Goal: Communication & Community: Share content

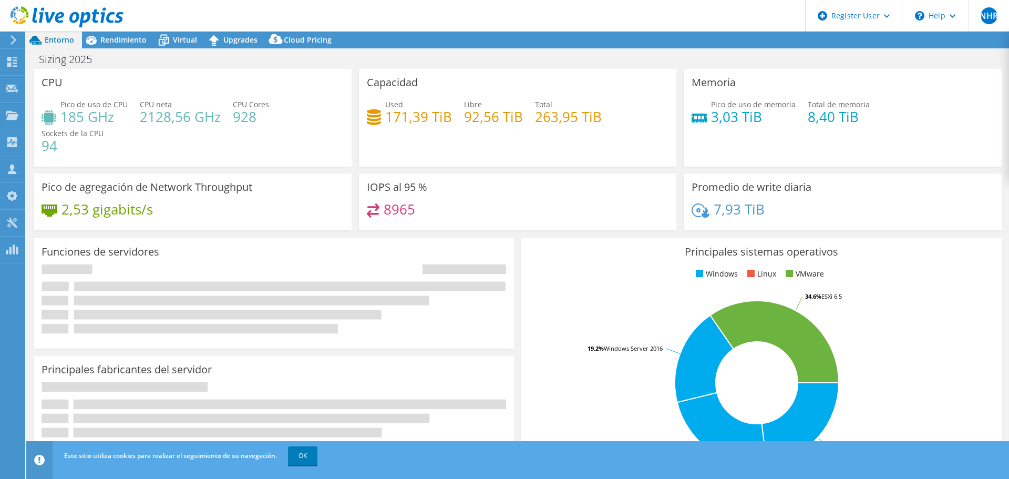
select select "USD"
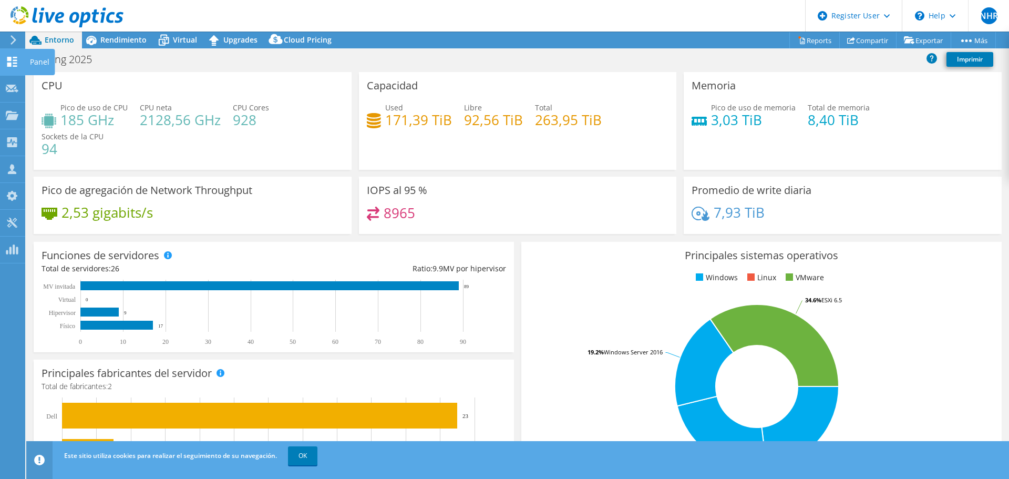
click at [13, 62] on icon at bounding box center [12, 62] width 13 height 10
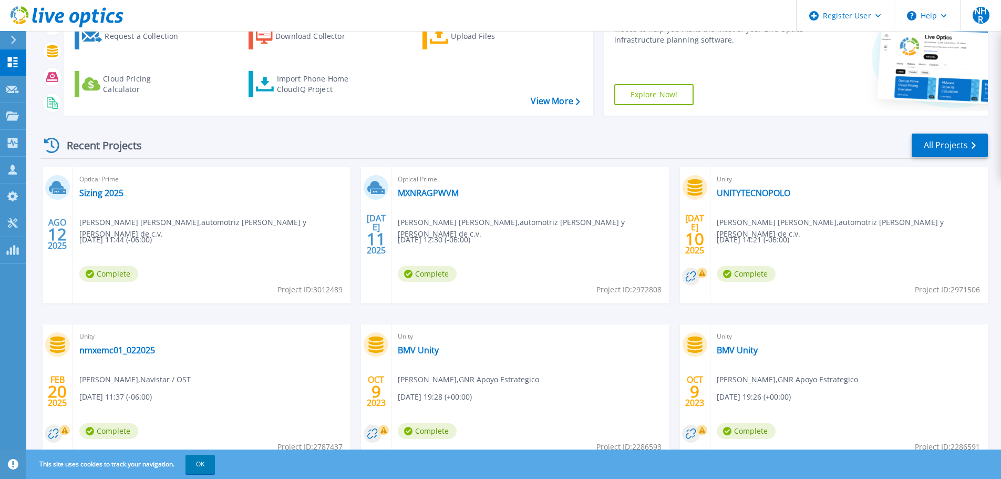
scroll to position [148, 0]
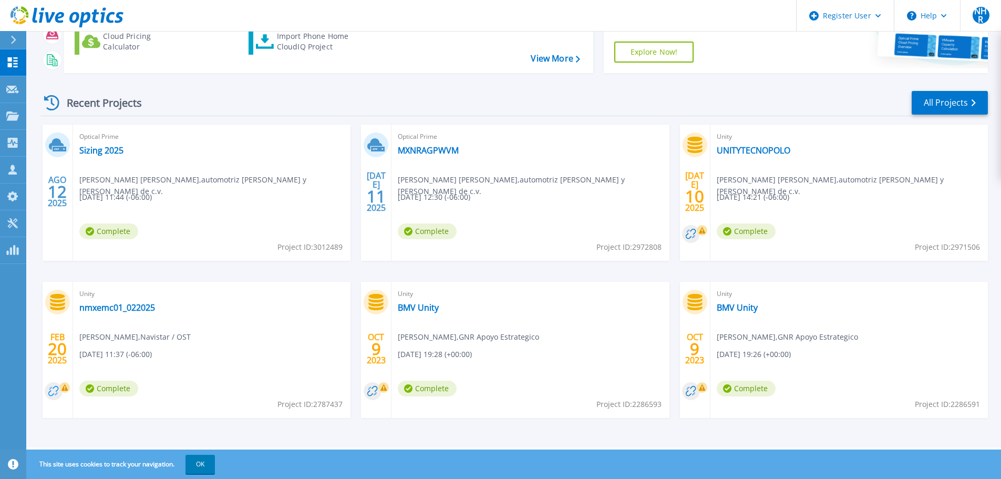
click at [54, 393] on circle at bounding box center [54, 391] width 18 height 18
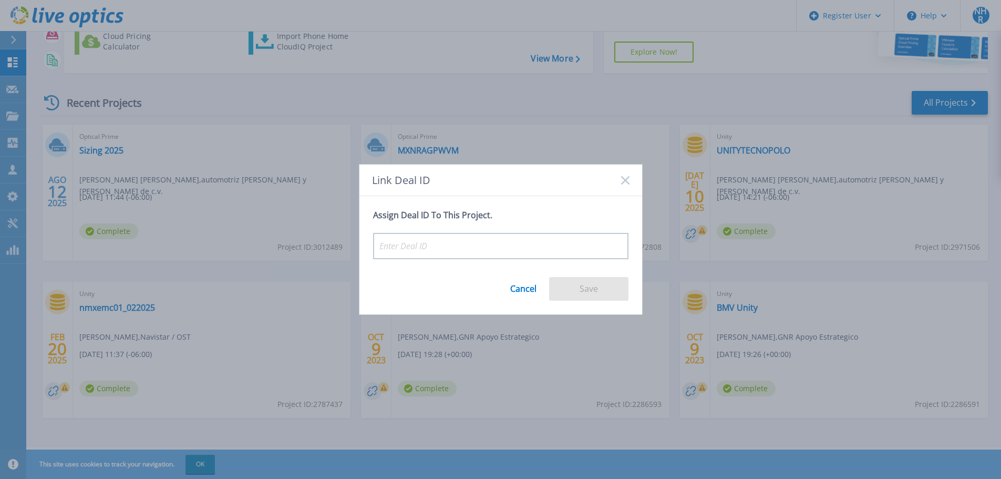
click at [627, 181] on rect at bounding box center [625, 180] width 9 height 9
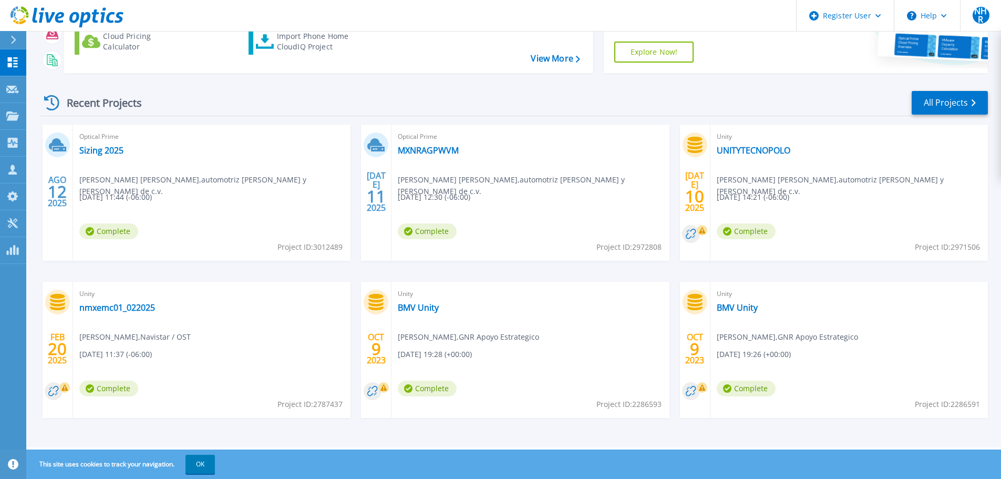
click at [279, 358] on div "Unity nmxemc01_022025 Angie Konzak , Navistar / OST 02/20/2025, 11:37 (-06:00) …" at bounding box center [212, 350] width 278 height 136
drag, startPoint x: 293, startPoint y: 387, endPoint x: 228, endPoint y: 382, distance: 65.4
click at [228, 382] on div "Unity nmxemc01_022025 Angie Konzak , Navistar / OST 02/20/2025, 11:37 (-06:00) …" at bounding box center [212, 350] width 278 height 136
click at [103, 150] on link "Sizing 2025" at bounding box center [101, 150] width 44 height 11
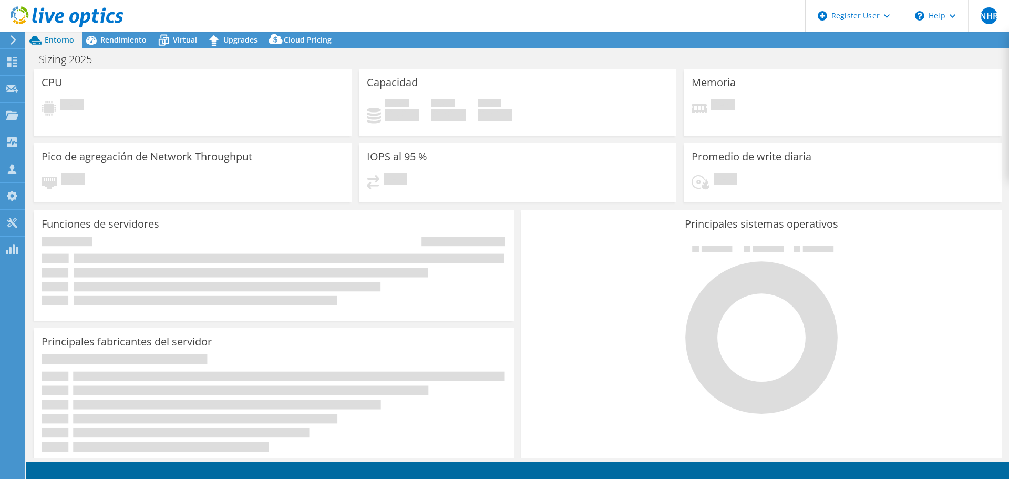
select select "USD"
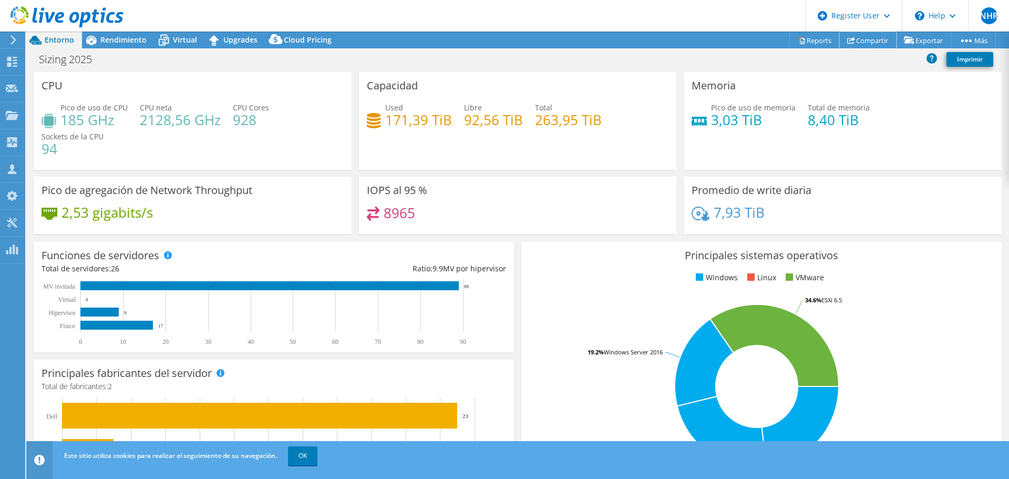
click at [849, 42] on icon at bounding box center [851, 40] width 8 height 8
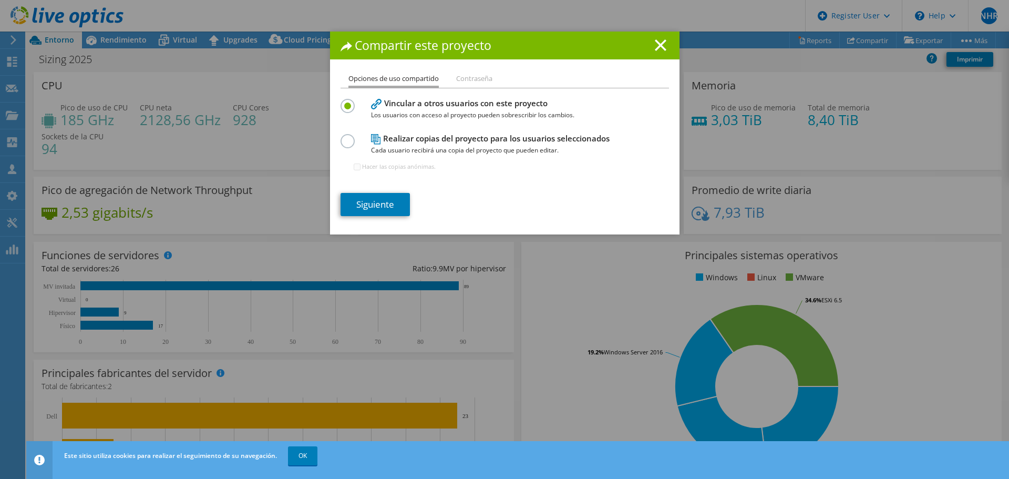
click at [425, 108] on h4 "Vincular a otros usuarios con este proyecto Los usuarios con acceso al proyecto…" at bounding box center [502, 109] width 263 height 24
click at [363, 208] on link "Siguiente" at bounding box center [375, 204] width 69 height 23
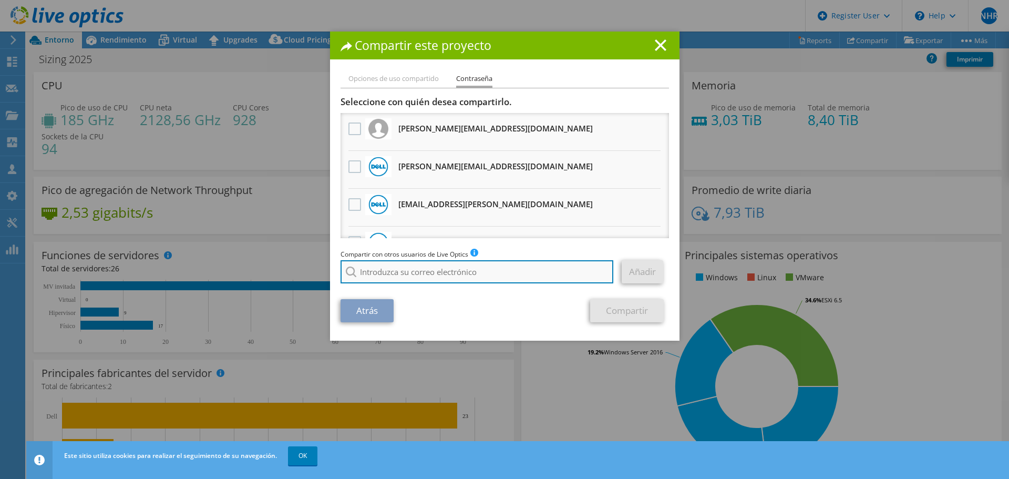
click at [363, 272] on input "search" at bounding box center [477, 271] width 273 height 23
type input "v"
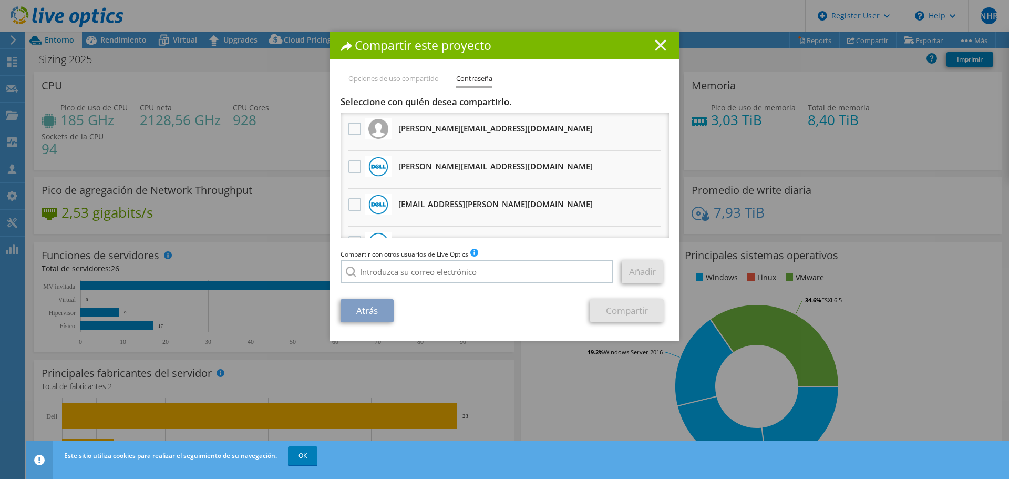
click at [657, 48] on icon at bounding box center [661, 45] width 12 height 12
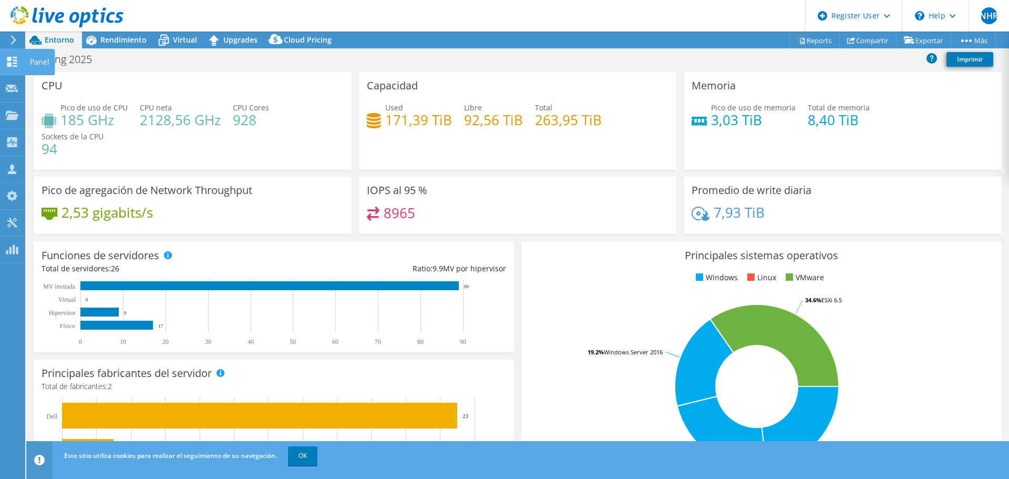
drag, startPoint x: 9, startPoint y: 61, endPoint x: 17, endPoint y: 63, distance: 8.7
click at [9, 61] on icon at bounding box center [12, 62] width 13 height 10
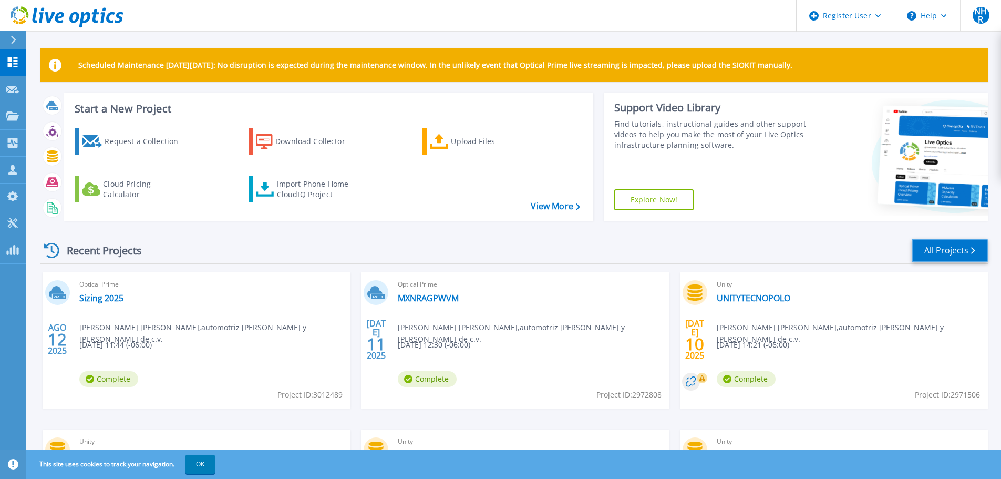
click at [942, 249] on link "All Projects" at bounding box center [950, 251] width 76 height 24
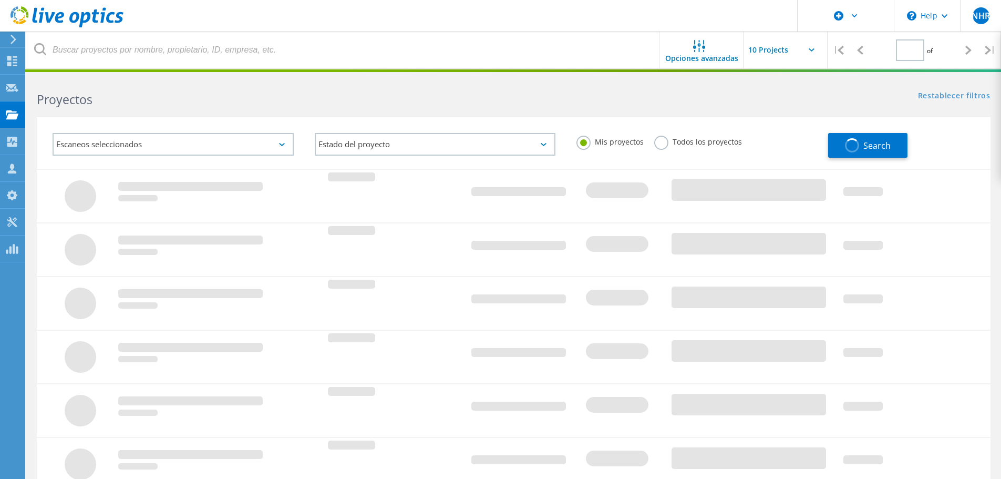
type input "1"
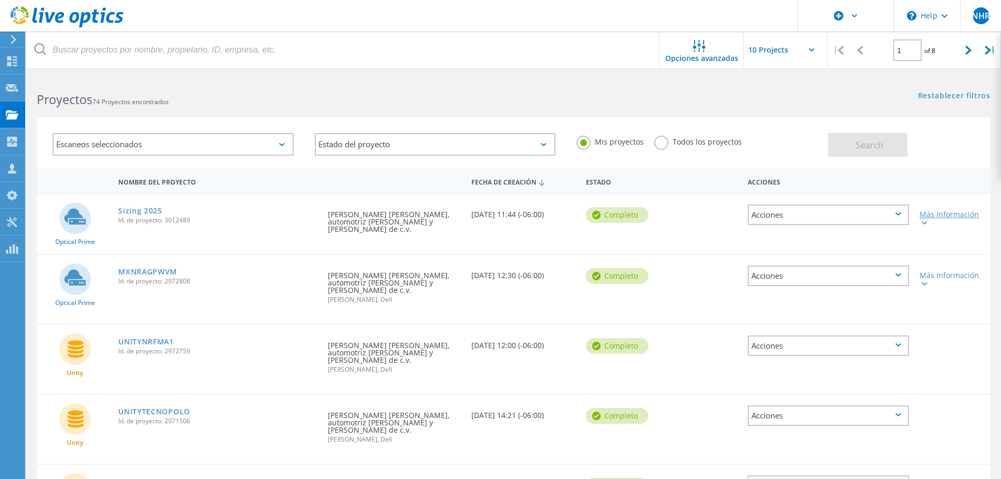
click at [936, 220] on div "Más Información" at bounding box center [953, 218] width 66 height 15
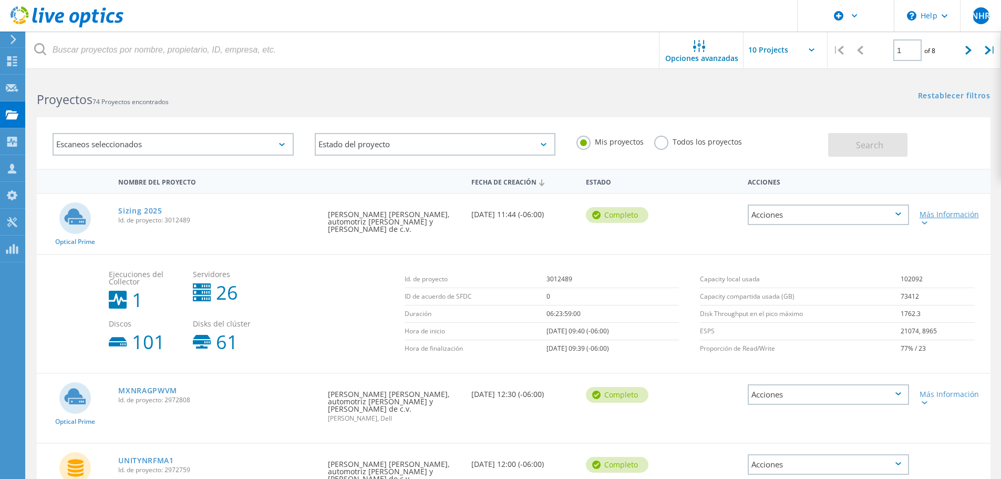
click at [937, 215] on div "Más Información" at bounding box center [953, 218] width 66 height 15
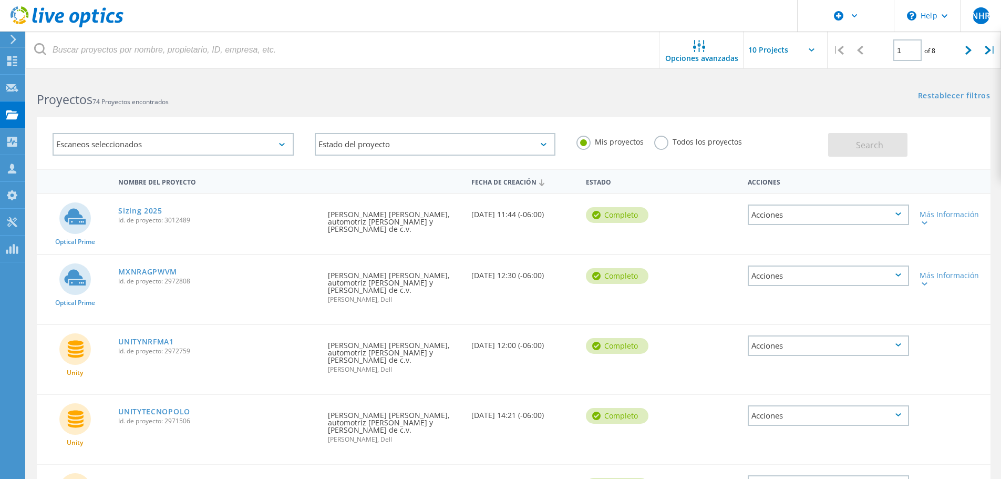
click at [823, 206] on div "Acciones" at bounding box center [828, 214] width 161 height 21
click at [965, 336] on div at bounding box center [953, 338] width 76 height 27
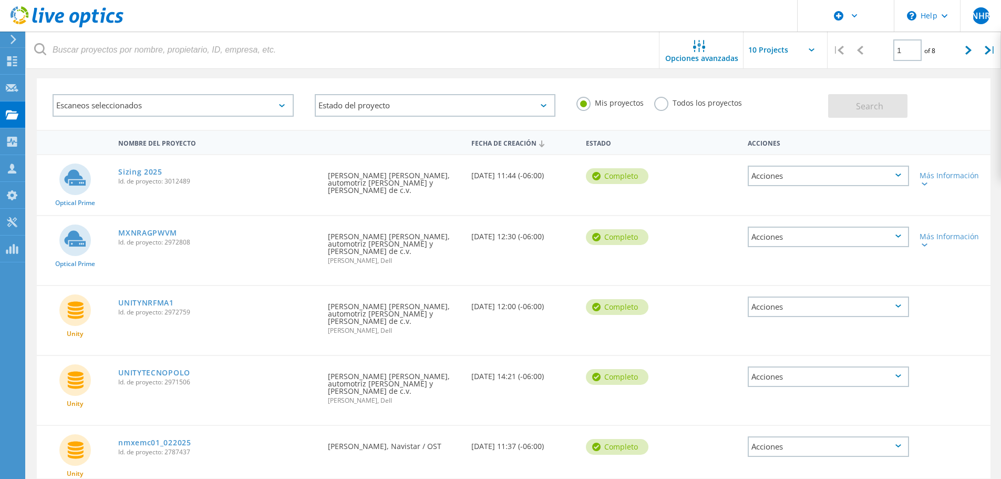
scroll to position [53, 0]
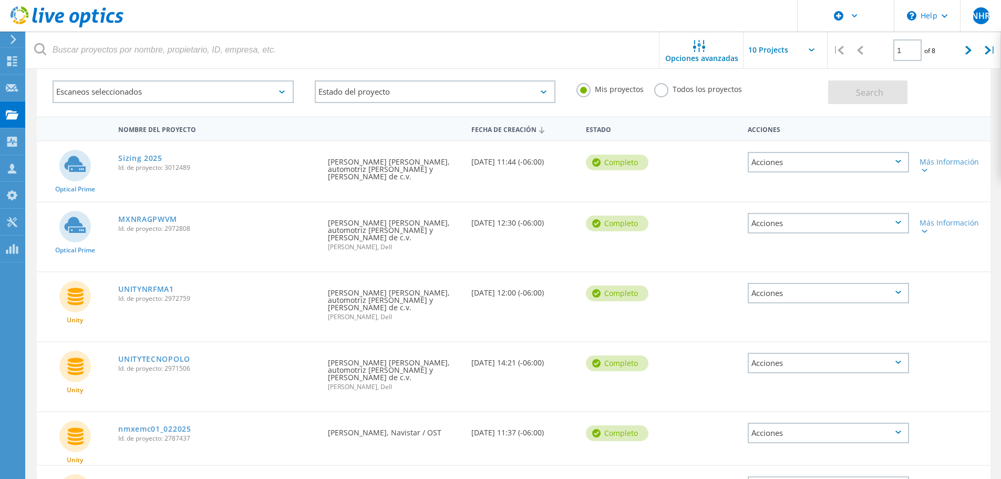
click at [811, 353] on div "Acciones" at bounding box center [828, 363] width 161 height 21
click at [810, 363] on div "Compartir" at bounding box center [828, 371] width 159 height 16
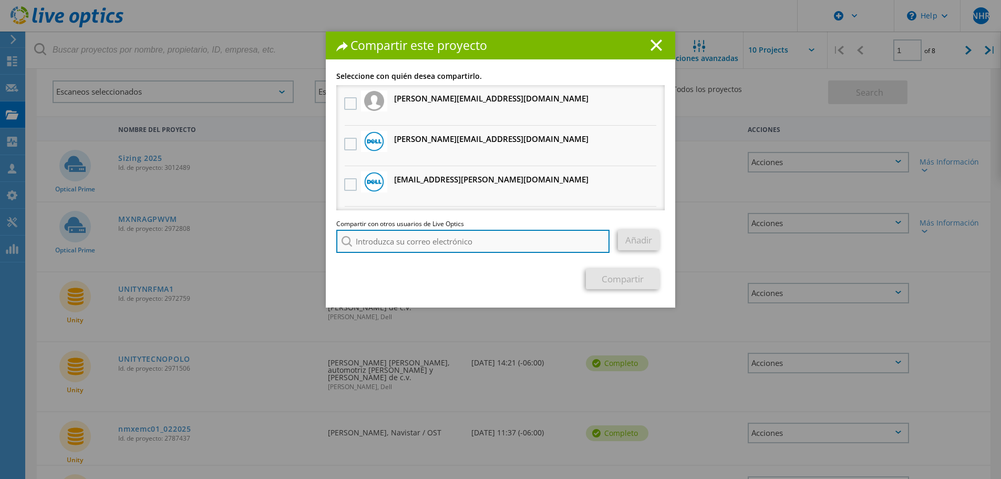
click at [420, 239] on input "search" at bounding box center [472, 241] width 273 height 23
paste input "victor.hernandezcruz@dell.com"
type input "victor.hernandezcruz@dell.com"
drag, startPoint x: 503, startPoint y: 241, endPoint x: 150, endPoint y: 229, distance: 353.0
click at [150, 229] on div "Compartir este proyecto Vincular a otros usuarios con este proyecto Los usuario…" at bounding box center [500, 255] width 1001 height 447
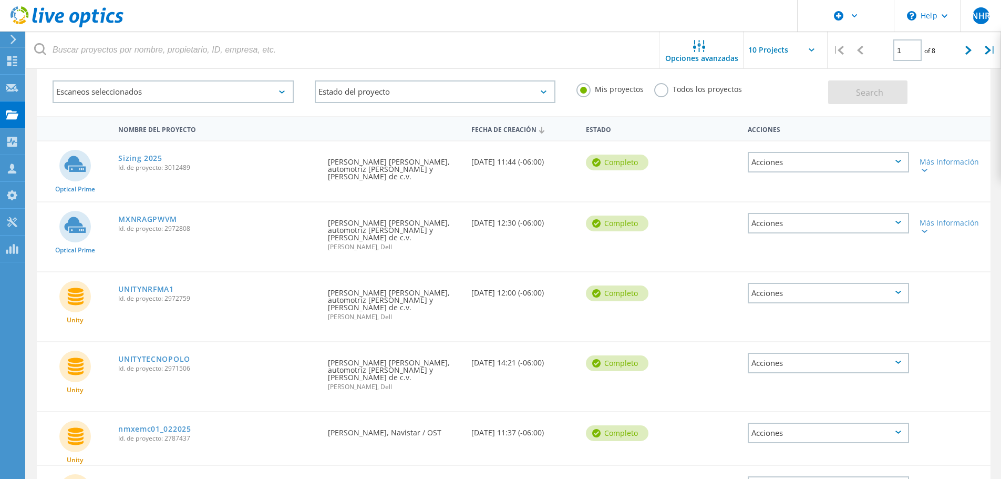
click at [832, 353] on div "Acciones" at bounding box center [828, 363] width 161 height 21
click at [830, 363] on div "Compartir" at bounding box center [828, 371] width 159 height 16
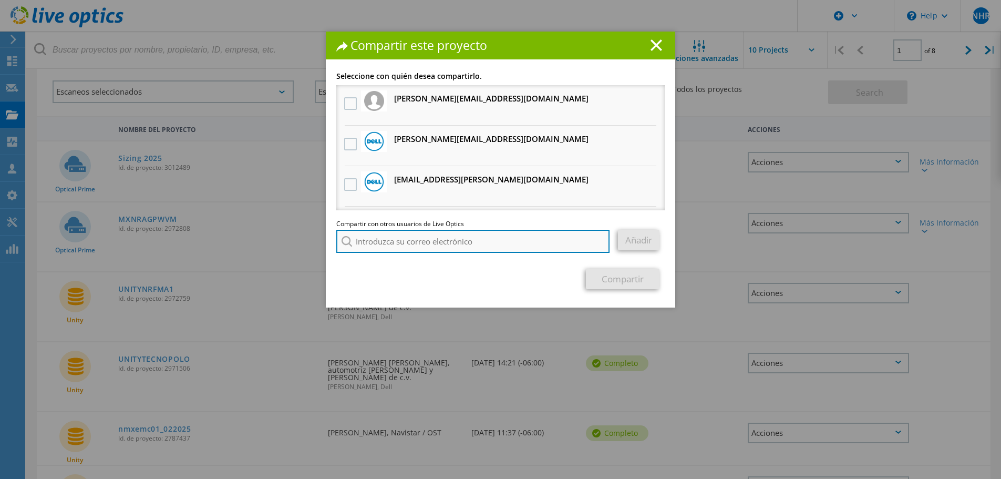
click at [434, 249] on input "search" at bounding box center [472, 241] width 273 height 23
paste input "Samantha.CruzMendoza@Dell.com"
type input "Samantha.CruzMendoza@Dell.com"
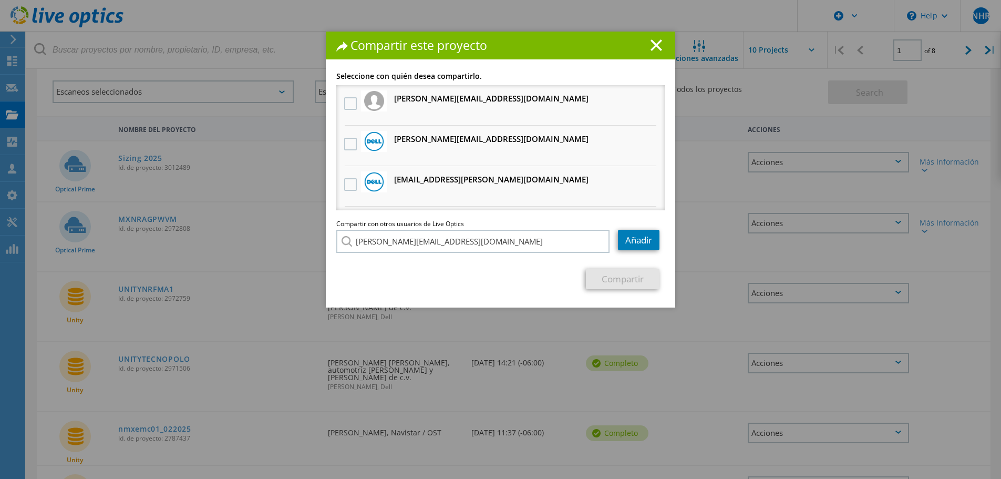
click at [402, 255] on li "Samantha.CruzMendoza@Dell.com" at bounding box center [404, 248] width 136 height 13
click at [642, 245] on link "Añadir" at bounding box center [639, 240] width 42 height 21
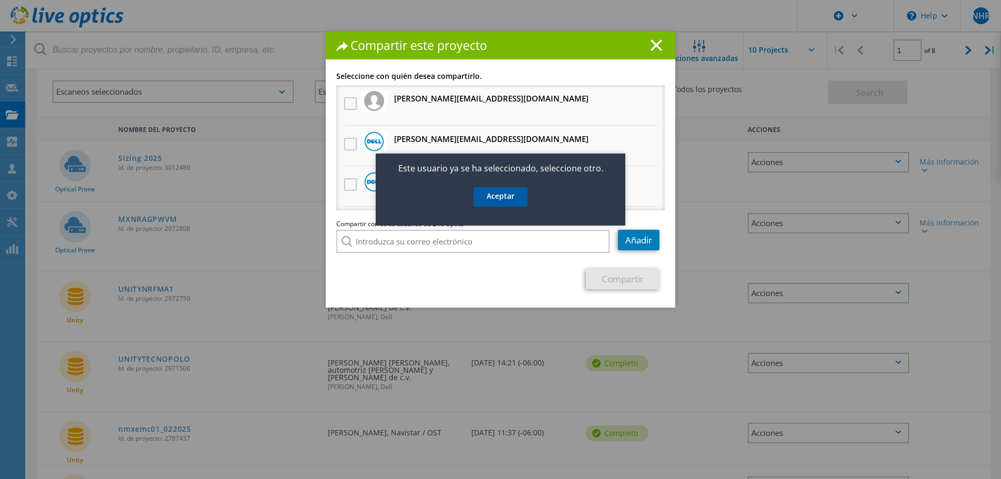
click at [509, 197] on link "Aceptar" at bounding box center [501, 196] width 54 height 19
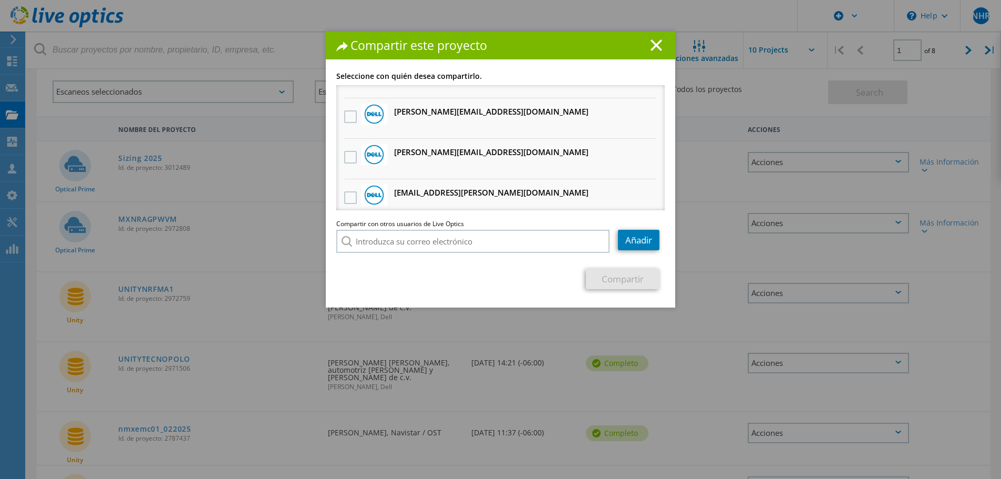
scroll to position [1292, 0]
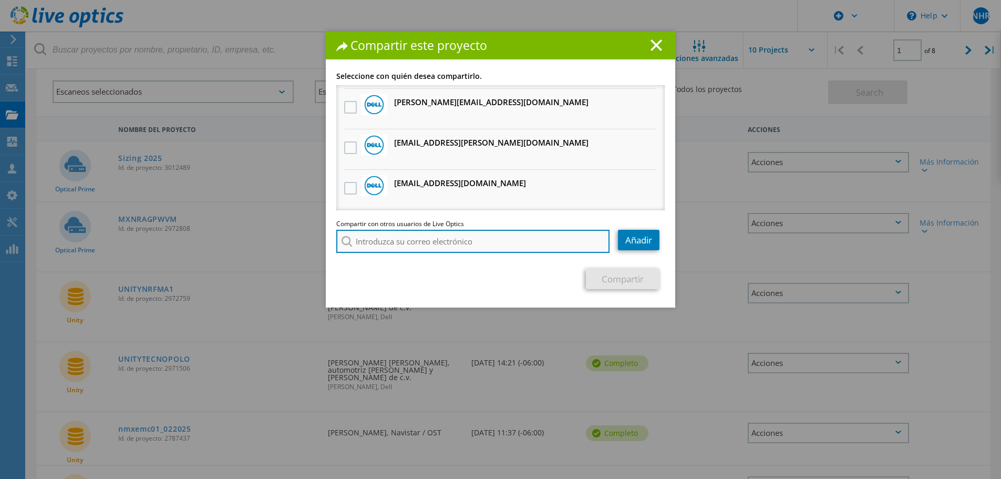
click at [585, 238] on input "search" at bounding box center [472, 241] width 273 height 23
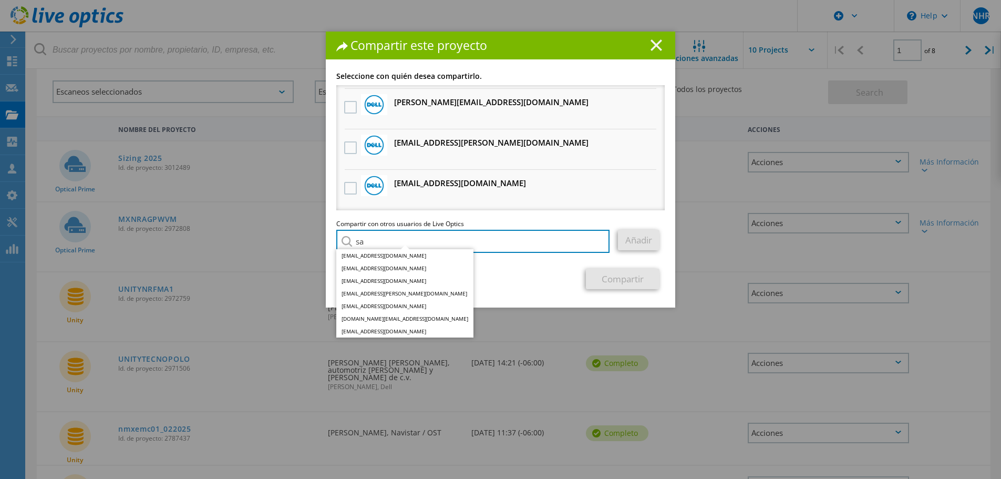
type input "sa"
click at [656, 45] on icon at bounding box center [657, 45] width 12 height 12
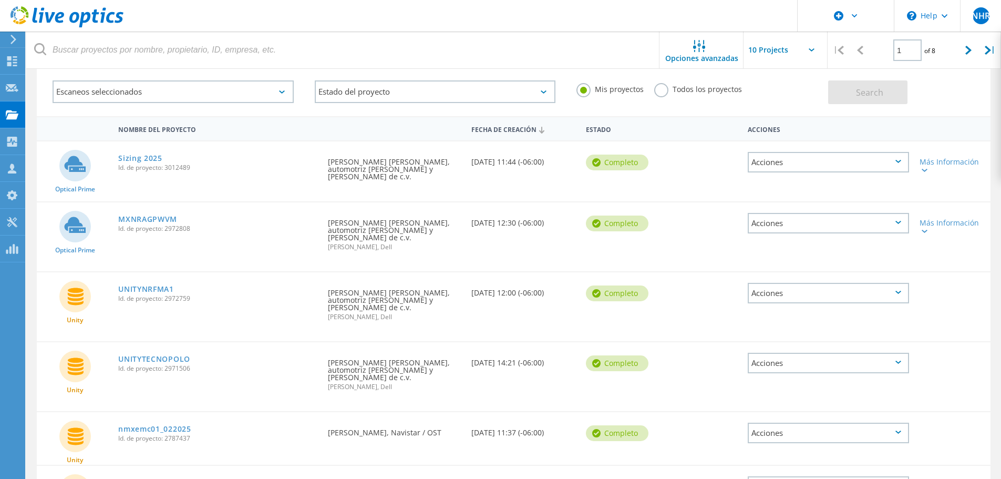
click at [763, 161] on div "Acciones" at bounding box center [828, 162] width 161 height 21
click at [770, 170] on div "Compartir" at bounding box center [828, 170] width 159 height 16
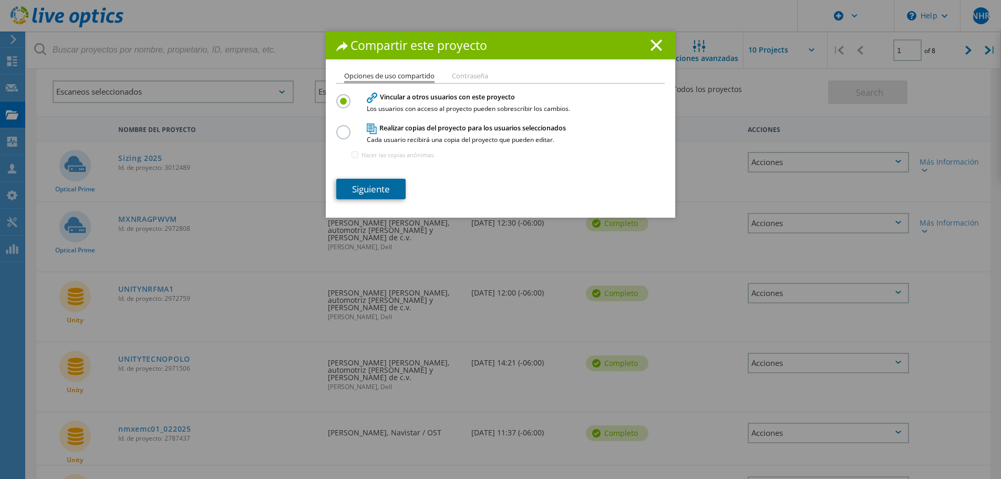
click at [367, 187] on link "Siguiente" at bounding box center [370, 189] width 69 height 21
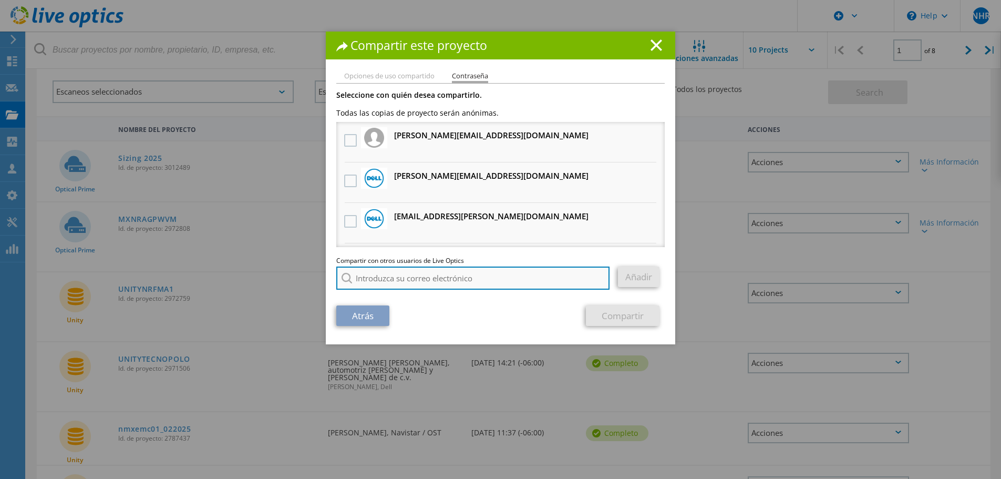
click at [414, 272] on input "search" at bounding box center [472, 278] width 273 height 23
paste input "[PERSON_NAME][EMAIL_ADDRESS][DOMAIN_NAME]"
click at [408, 284] on input "[PERSON_NAME][EMAIL_ADDRESS][DOMAIN_NAME]" at bounding box center [472, 278] width 273 height 23
type input "[PERSON_NAME][EMAIL_ADDRESS][DOMAIN_NAME]"
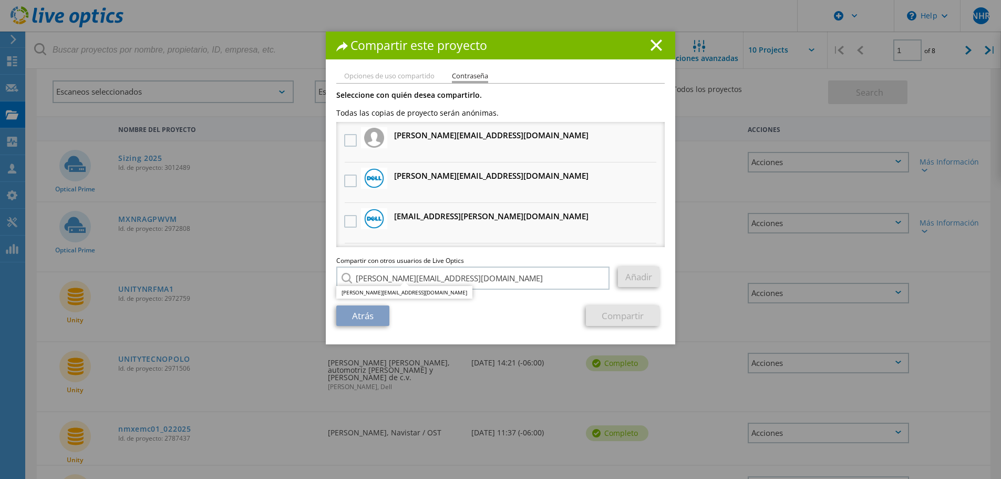
drag, startPoint x: 407, startPoint y: 292, endPoint x: 473, endPoint y: 303, distance: 66.1
click at [407, 292] on li "[PERSON_NAME][EMAIL_ADDRESS][DOMAIN_NAME]" at bounding box center [404, 292] width 136 height 13
click at [632, 280] on link "Añadir" at bounding box center [639, 277] width 42 height 21
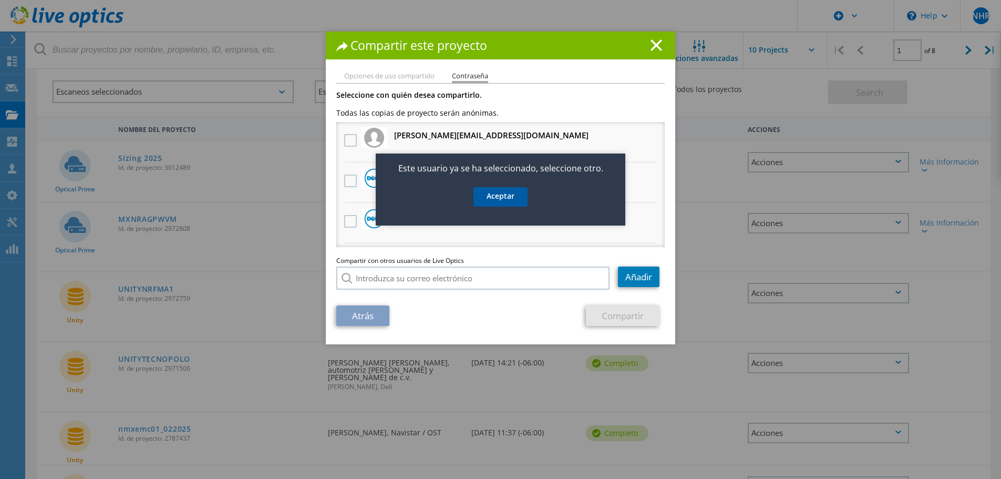
click at [502, 200] on link "Aceptar" at bounding box center [501, 196] width 54 height 19
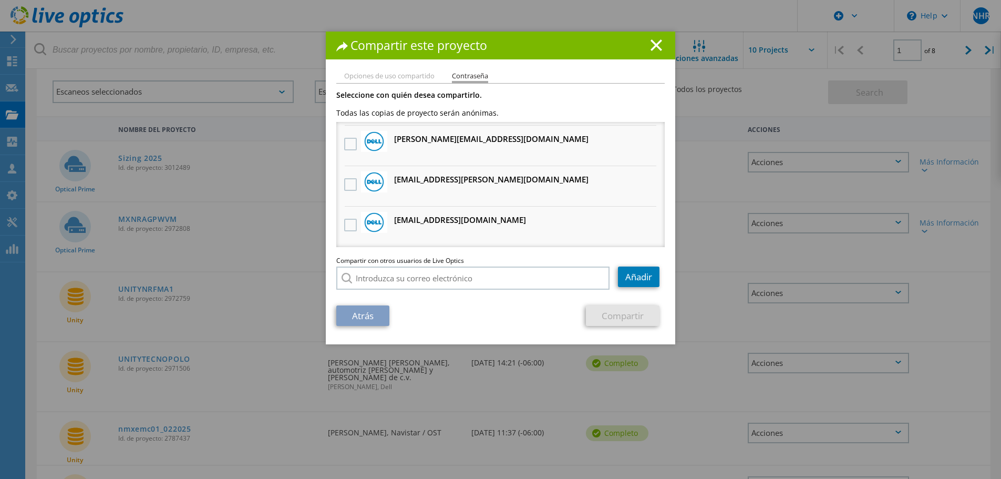
click at [661, 49] on h1 "Compartir este proyecto" at bounding box center [500, 45] width 329 height 12
click at [652, 50] on icon at bounding box center [657, 45] width 12 height 12
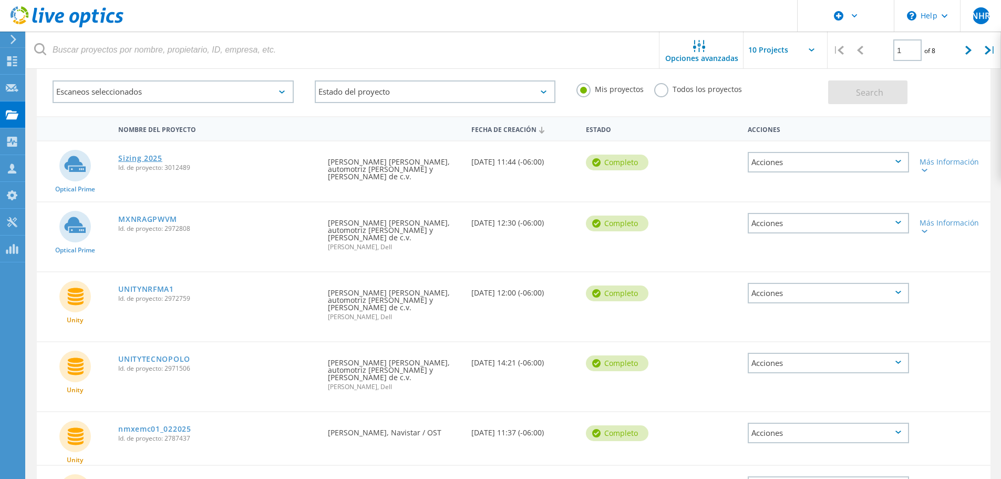
click at [142, 159] on link "Sizing 2025" at bounding box center [140, 158] width 44 height 7
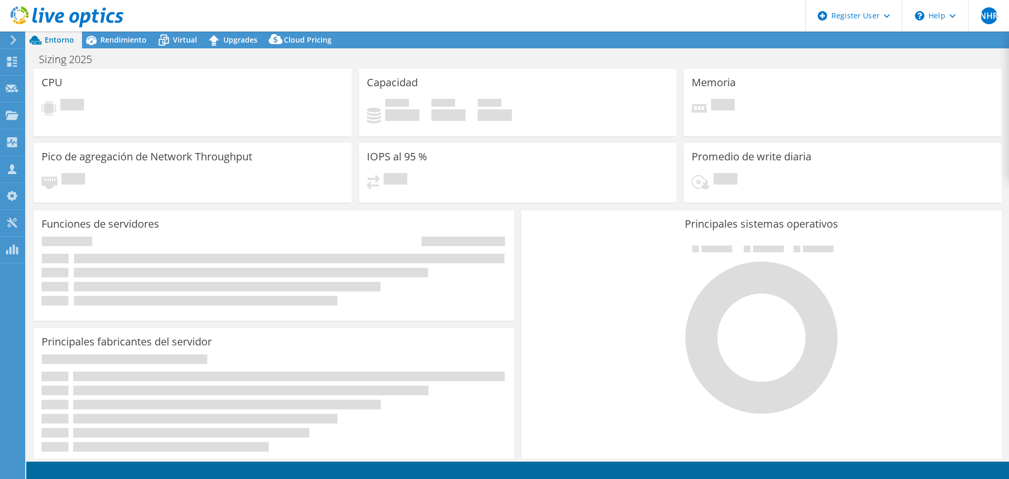
select select "USD"
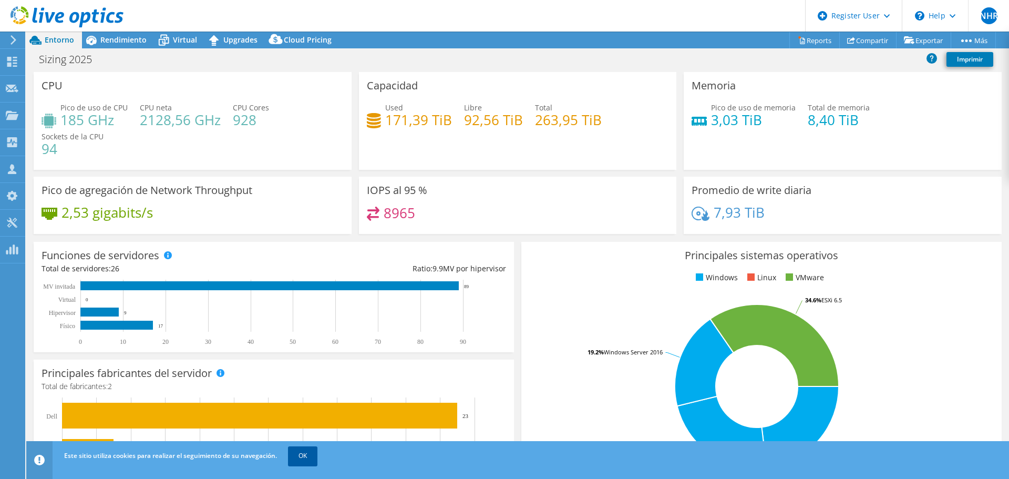
click at [304, 461] on link "OK" at bounding box center [302, 455] width 29 height 19
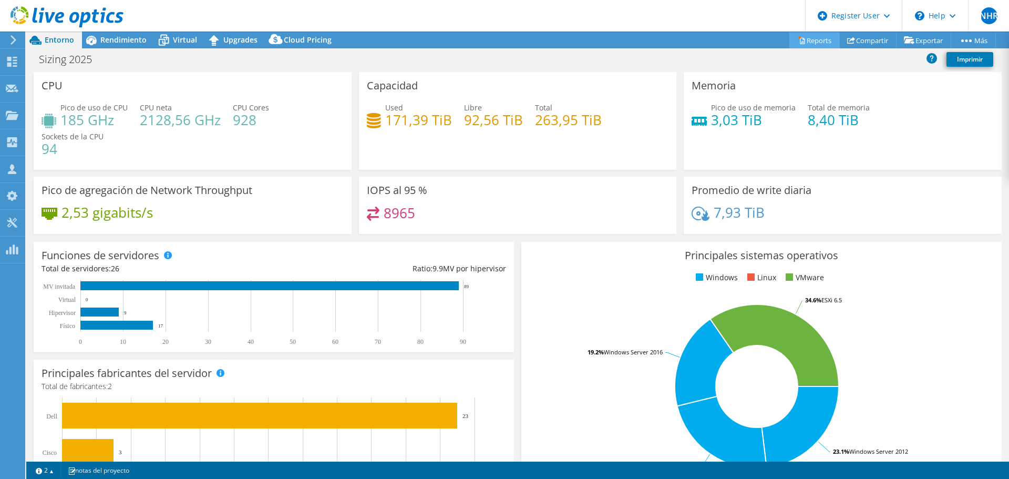
click at [817, 39] on link "Reports" at bounding box center [815, 40] width 50 height 16
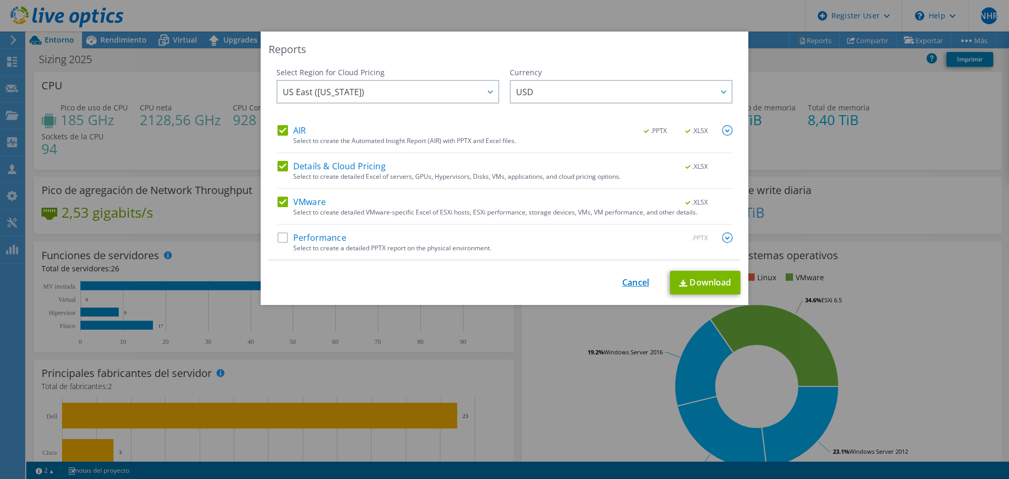
click at [626, 282] on link "Cancel" at bounding box center [635, 283] width 27 height 10
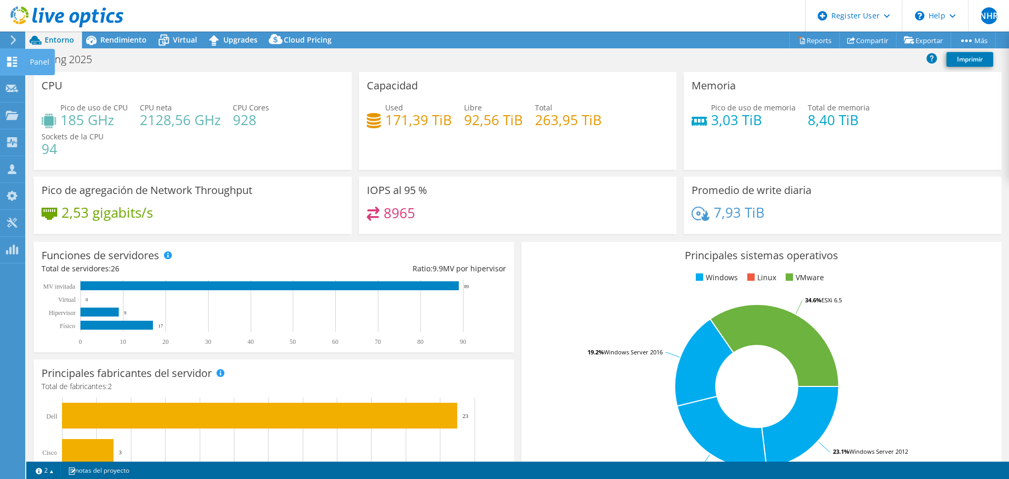
click at [9, 59] on use at bounding box center [12, 62] width 10 height 10
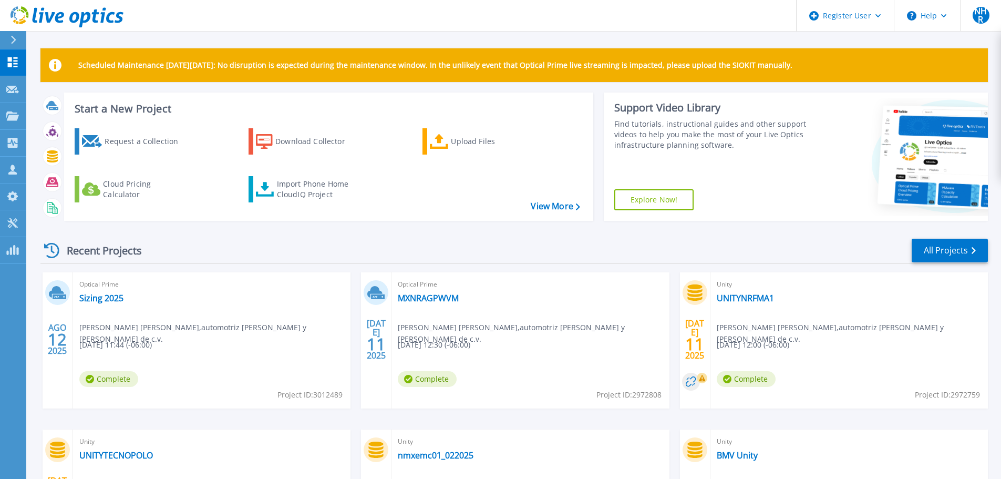
click at [217, 316] on div "Optical Prime Sizing 2025 [PERSON_NAME] [PERSON_NAME] , automotriz [PERSON_NAME…" at bounding box center [212, 340] width 278 height 136
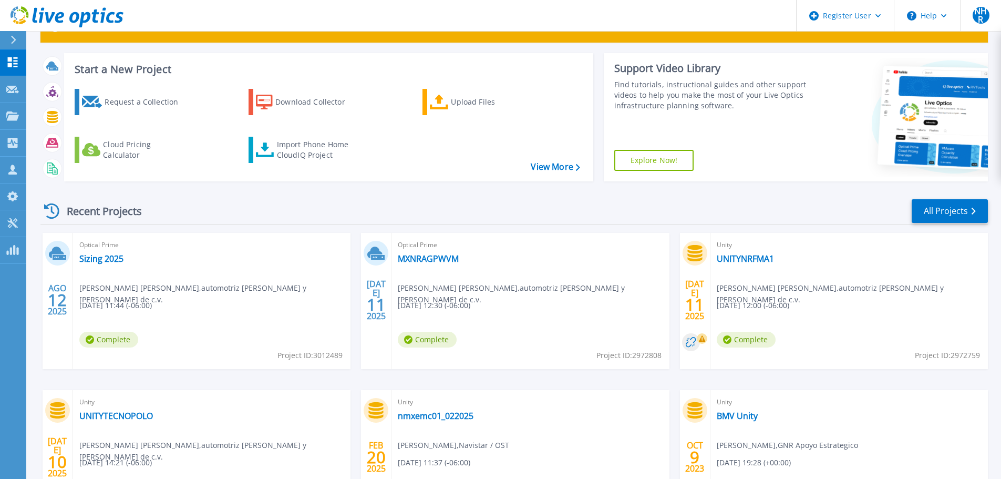
scroll to position [105, 0]
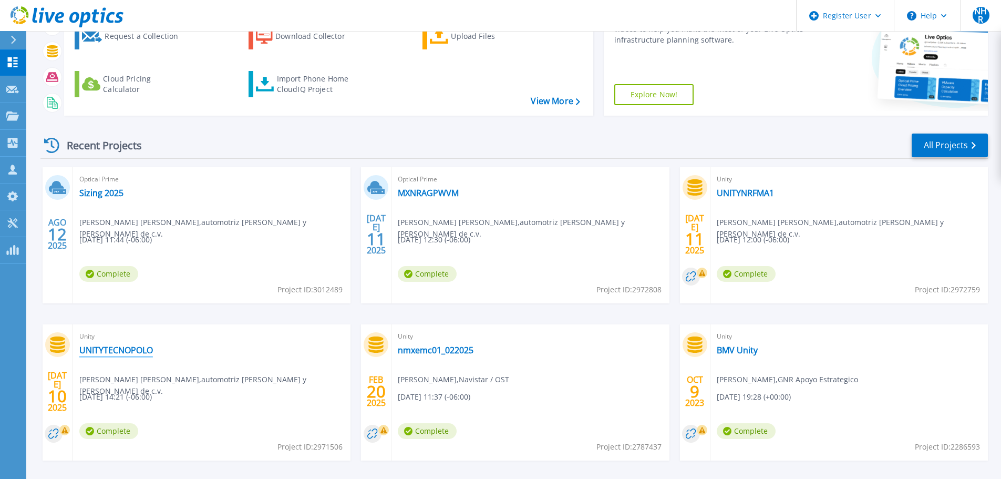
click at [120, 346] on link "UNITYTECNOPOLO" at bounding box center [116, 350] width 74 height 11
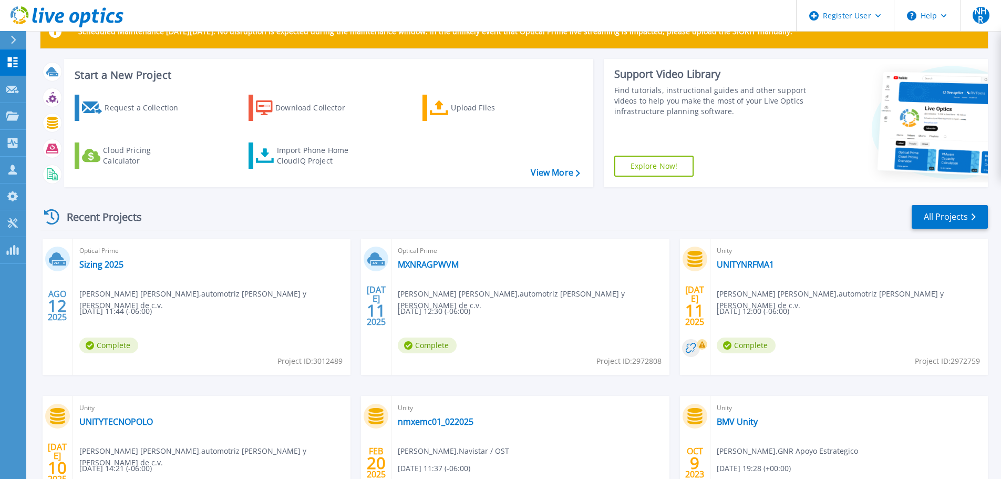
scroll to position [53, 0]
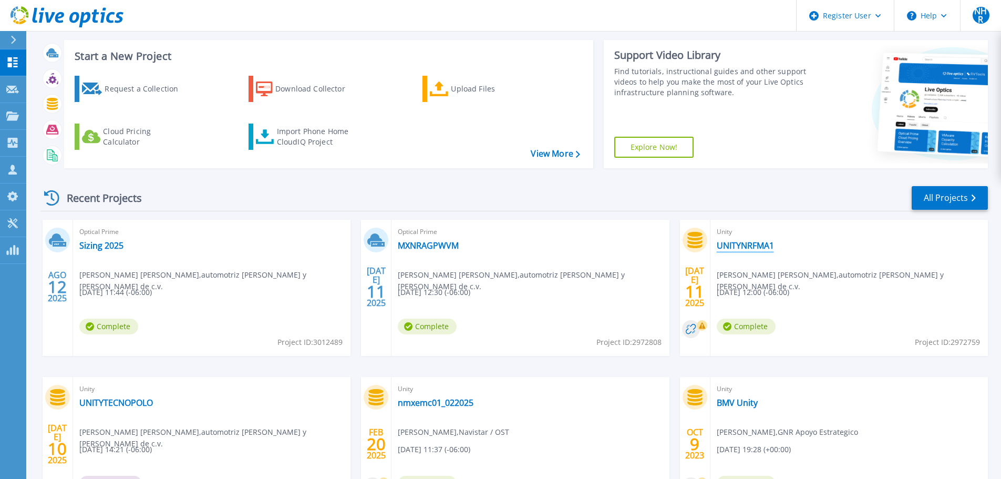
click at [764, 241] on link "UNITYNRFMA1" at bounding box center [745, 245] width 57 height 11
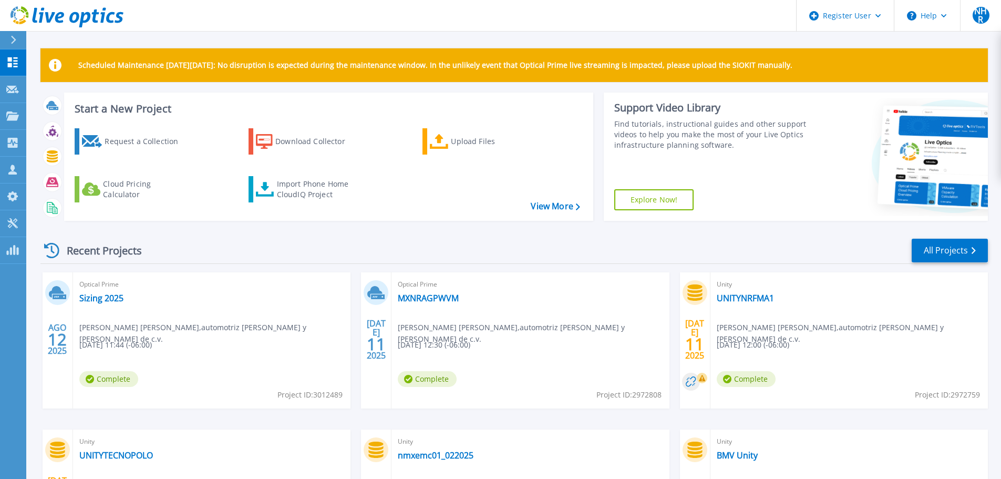
scroll to position [53, 0]
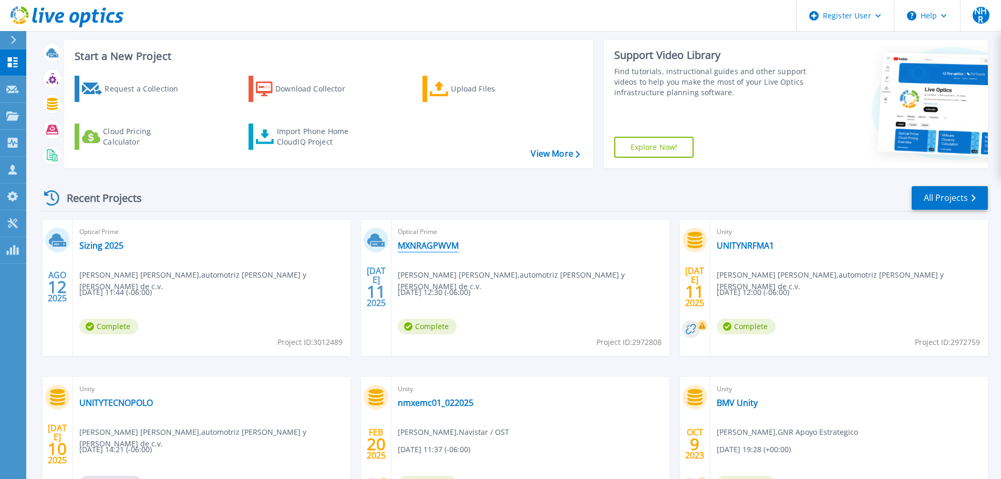
click at [446, 244] on link "MXNRAGPWVM" at bounding box center [428, 245] width 61 height 11
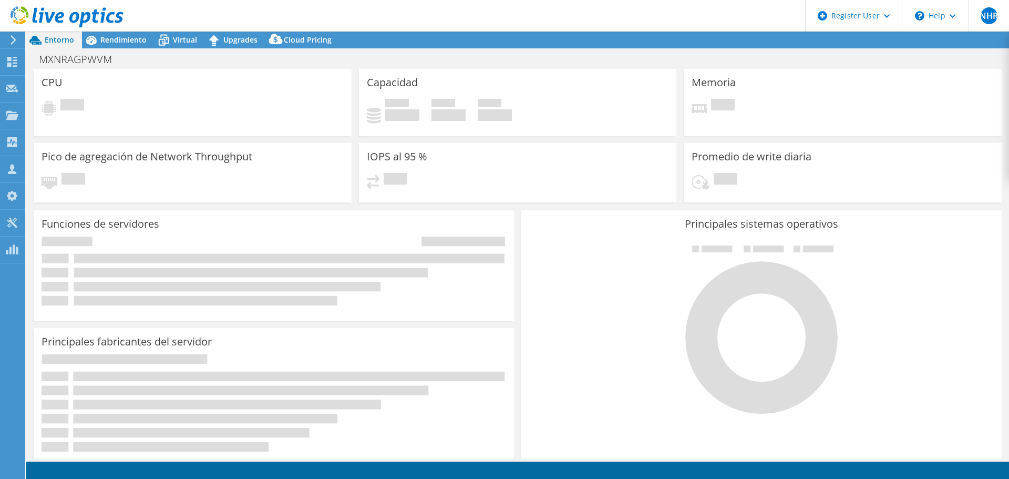
select select "USD"
select select "USWest"
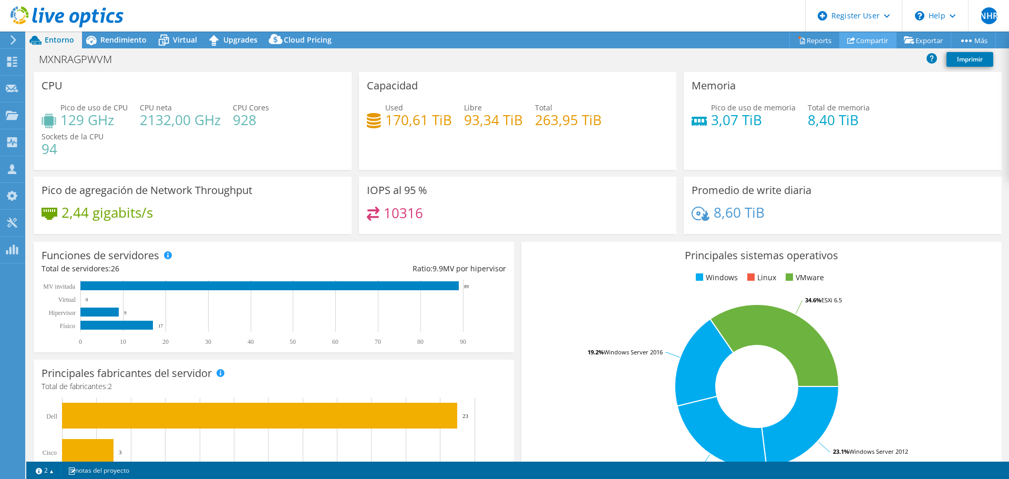
click at [864, 39] on link "Compartir" at bounding box center [868, 40] width 57 height 16
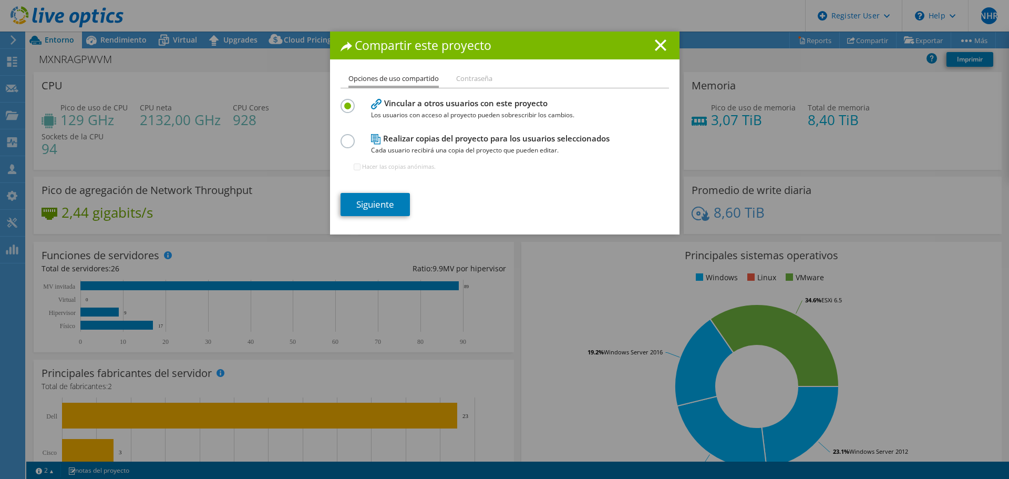
click at [494, 138] on h4 "Realizar copias del proyecto para los usuarios seleccionados Cada usuario recib…" at bounding box center [502, 144] width 263 height 24
click at [341, 137] on label at bounding box center [350, 135] width 18 height 3
click at [0, 0] on input "radio" at bounding box center [0, 0] width 0 height 0
click at [374, 198] on link "Siguiente" at bounding box center [375, 204] width 69 height 23
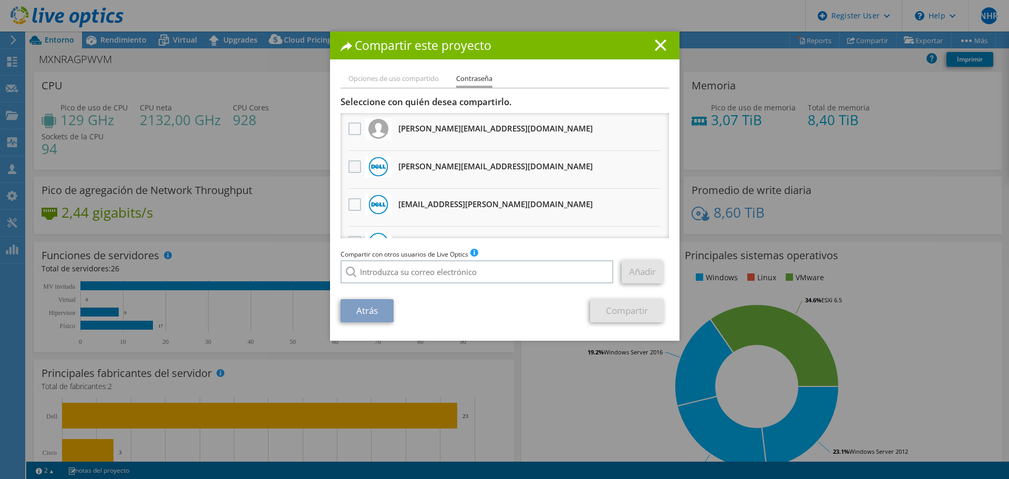
click at [349, 168] on label at bounding box center [356, 166] width 15 height 13
click at [0, 0] on input "checkbox" at bounding box center [0, 0] width 0 height 0
click at [605, 310] on link "Compartir" at bounding box center [627, 310] width 74 height 23
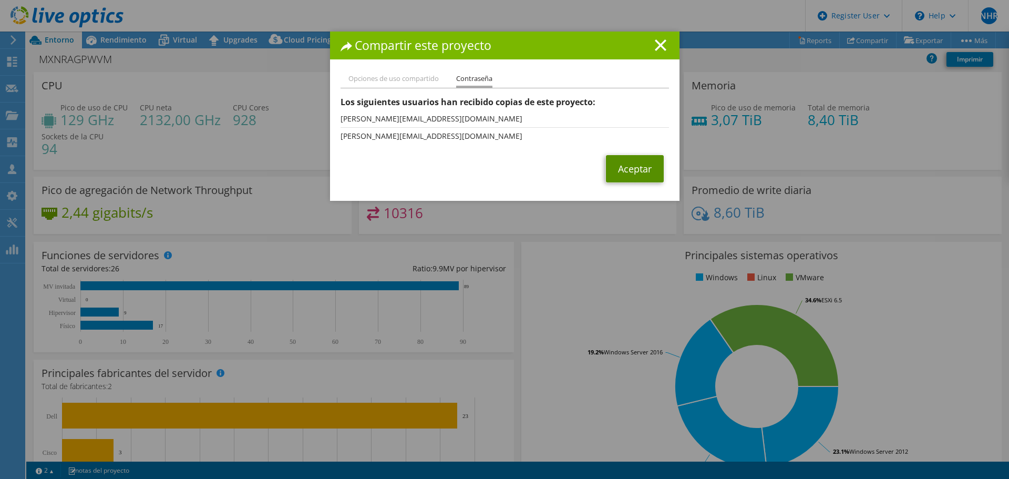
click at [620, 174] on link "Aceptar" at bounding box center [635, 168] width 58 height 27
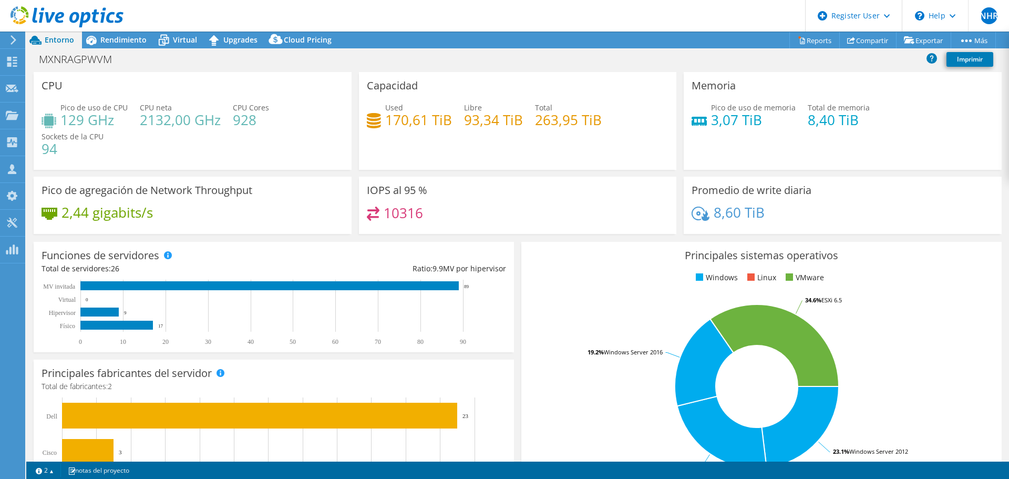
click at [37, 13] on icon at bounding box center [67, 17] width 113 height 22
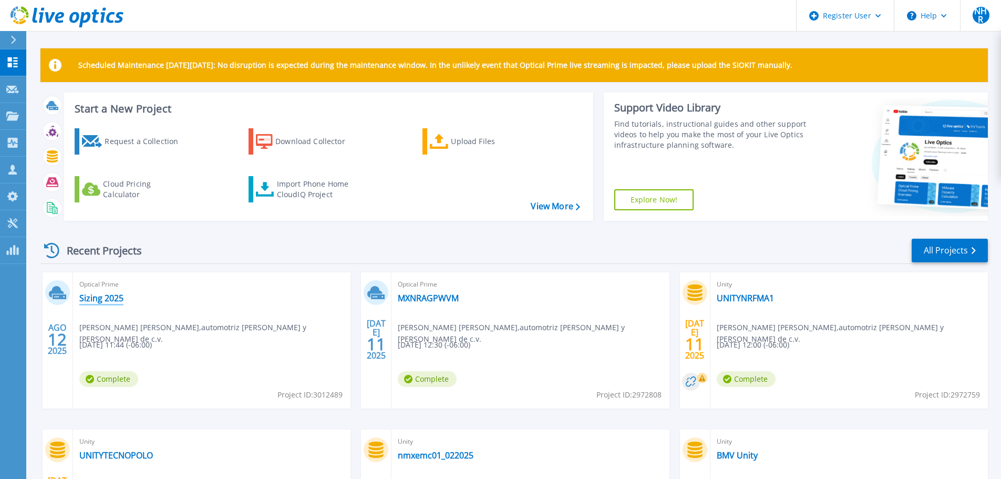
click at [108, 295] on link "Sizing 2025" at bounding box center [101, 298] width 44 height 11
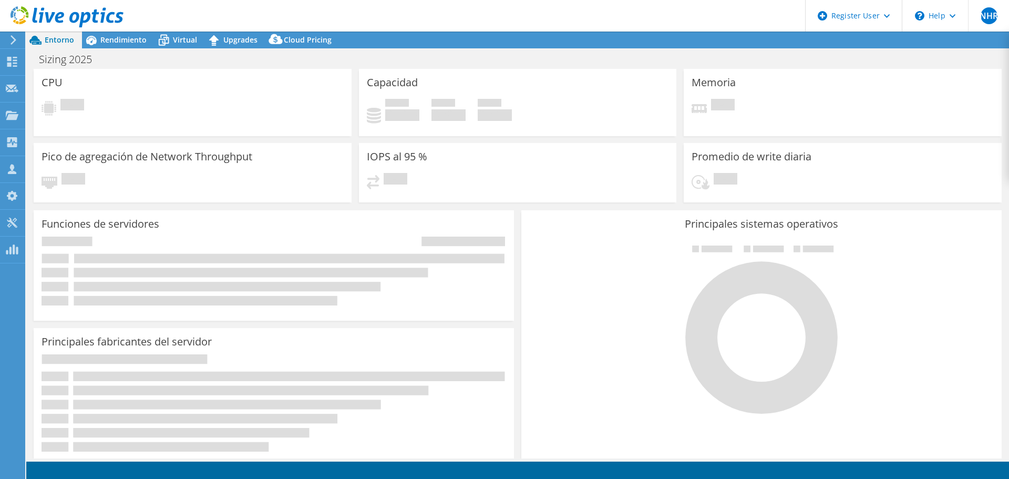
select select "USD"
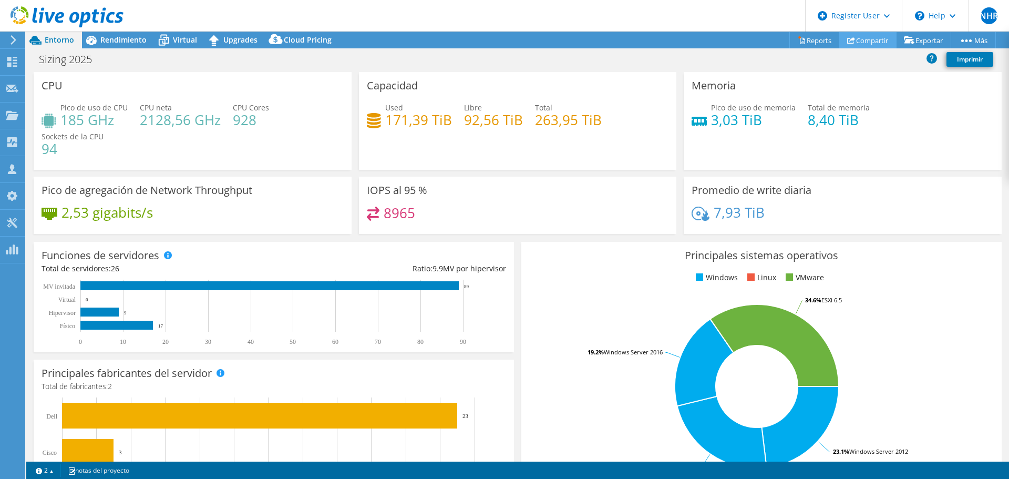
click at [868, 40] on link "Compartir" at bounding box center [868, 40] width 57 height 16
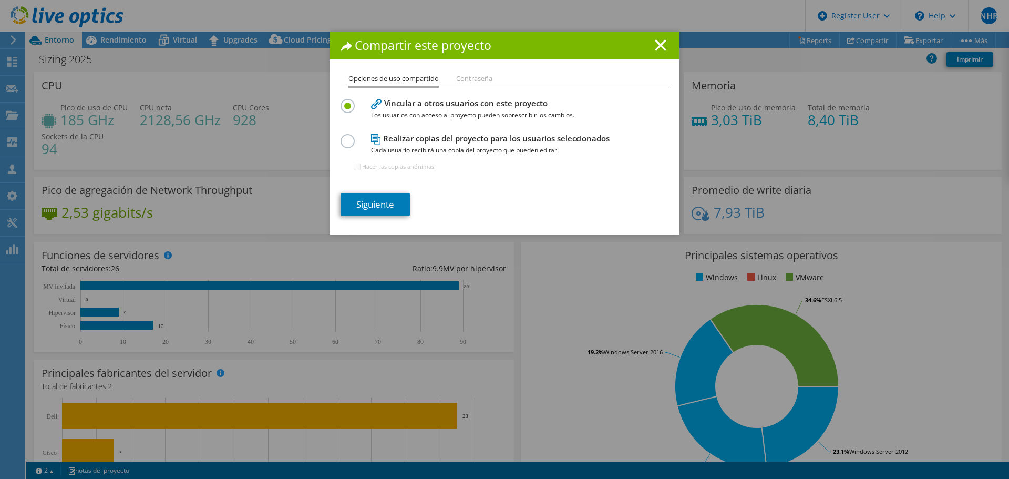
click at [446, 149] on span "Cada usuario recibirá una copia del proyecto que pueden editar." at bounding box center [502, 151] width 263 height 12
click at [447, 140] on h4 "Realizar copias del proyecto para los usuarios seleccionados Cada usuario recib…" at bounding box center [502, 144] width 263 height 24
click at [347, 137] on label at bounding box center [350, 135] width 18 height 3
click at [0, 0] on input "radio" at bounding box center [0, 0] width 0 height 0
click at [385, 215] on link "Siguiente" at bounding box center [375, 204] width 69 height 23
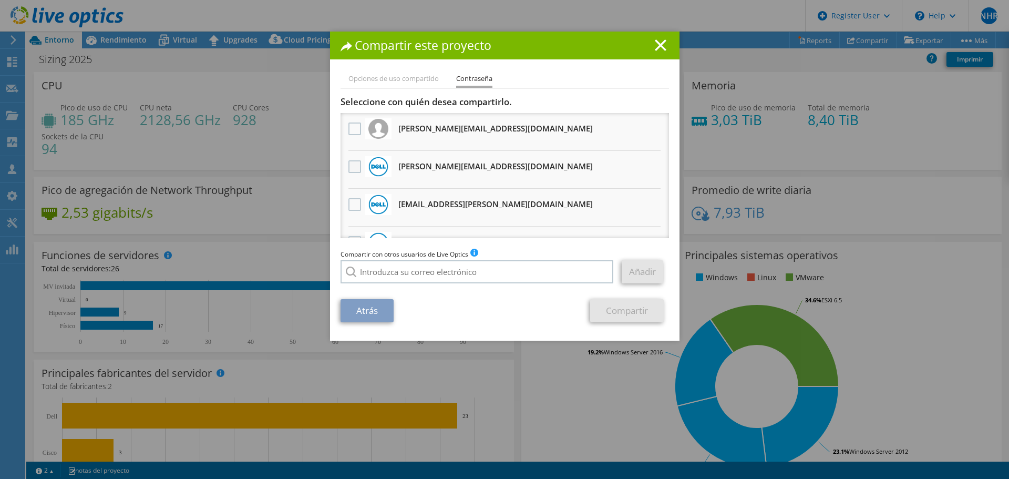
click at [354, 167] on label at bounding box center [356, 166] width 15 height 13
click at [0, 0] on input "checkbox" at bounding box center [0, 0] width 0 height 0
click at [605, 310] on link "Compartir" at bounding box center [627, 310] width 74 height 23
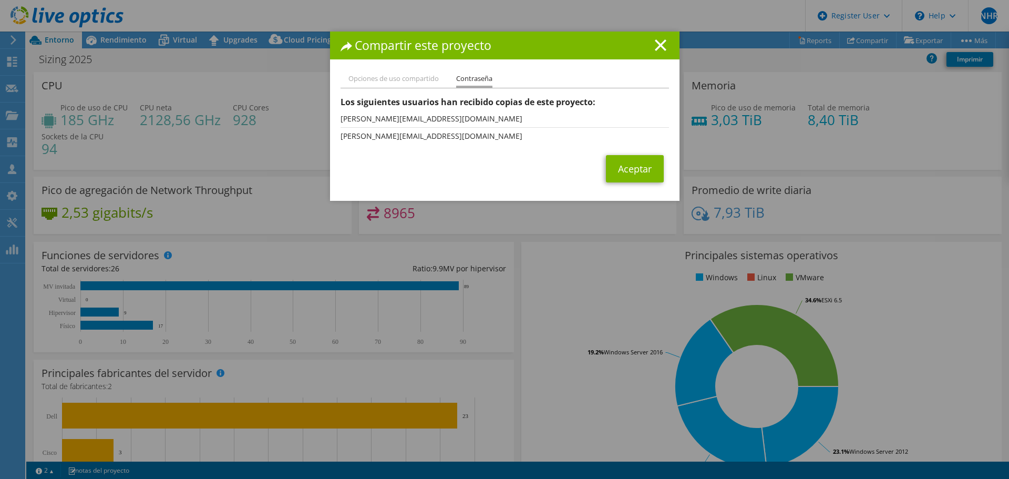
click at [402, 82] on li "Opciones de uso compartido" at bounding box center [394, 79] width 90 height 13
click at [462, 80] on li "Contraseña" at bounding box center [474, 80] width 36 height 15
click at [640, 171] on link "Aceptar" at bounding box center [635, 168] width 58 height 27
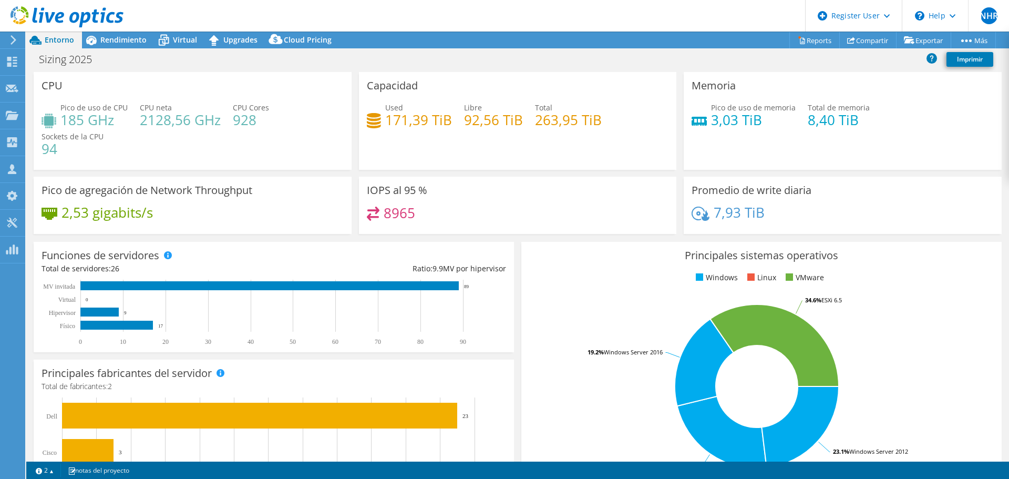
drag, startPoint x: 63, startPoint y: 5, endPoint x: 68, endPoint y: 12, distance: 8.6
click at [63, 5] on div at bounding box center [62, 17] width 124 height 35
click at [68, 14] on icon at bounding box center [67, 17] width 113 height 22
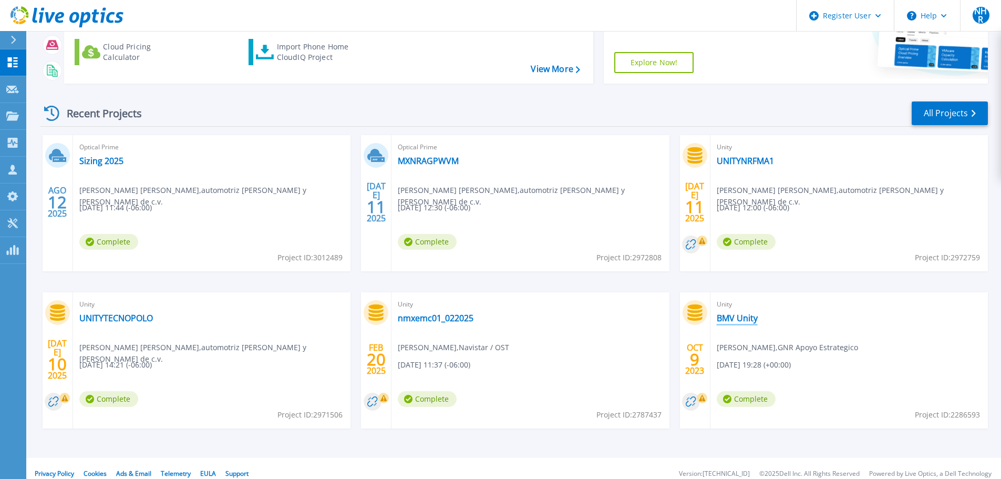
scroll to position [148, 0]
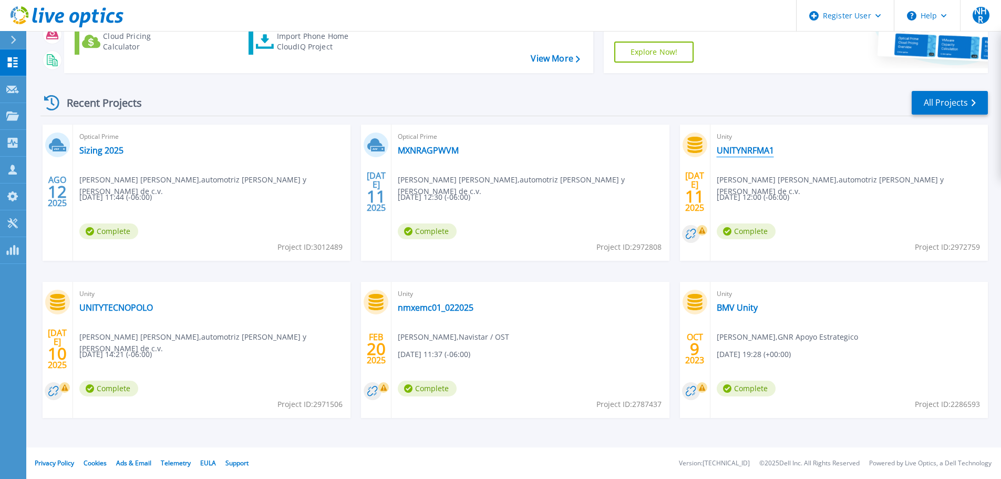
click at [745, 146] on link "UNITYNRFMA1" at bounding box center [745, 150] width 57 height 11
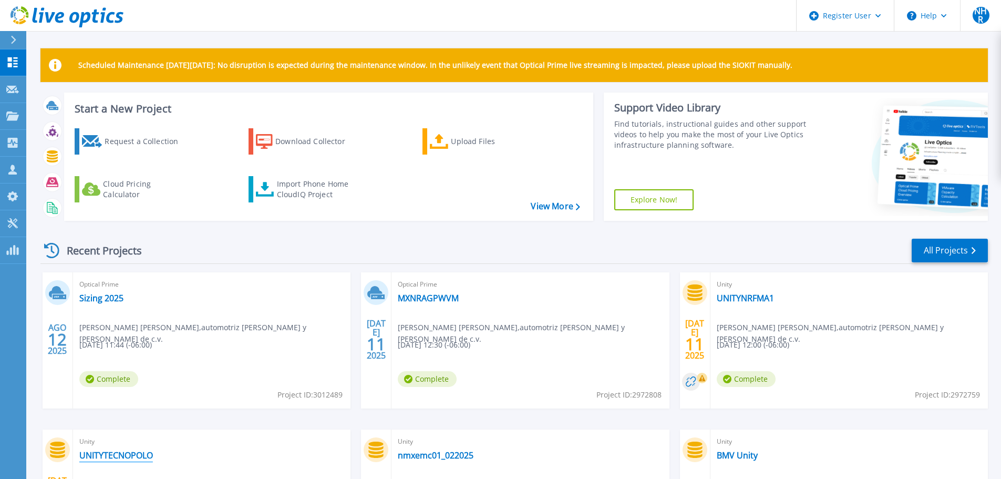
click at [136, 453] on link "UNITYTECNOPOLO" at bounding box center [116, 455] width 74 height 11
click at [450, 299] on link "MXNRAGPWVM" at bounding box center [428, 298] width 61 height 11
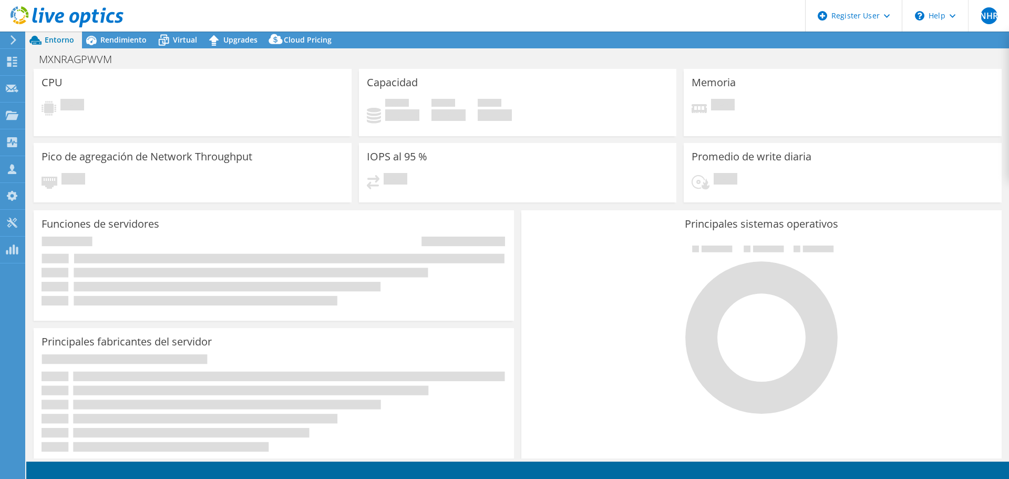
select select "USWest"
select select "USD"
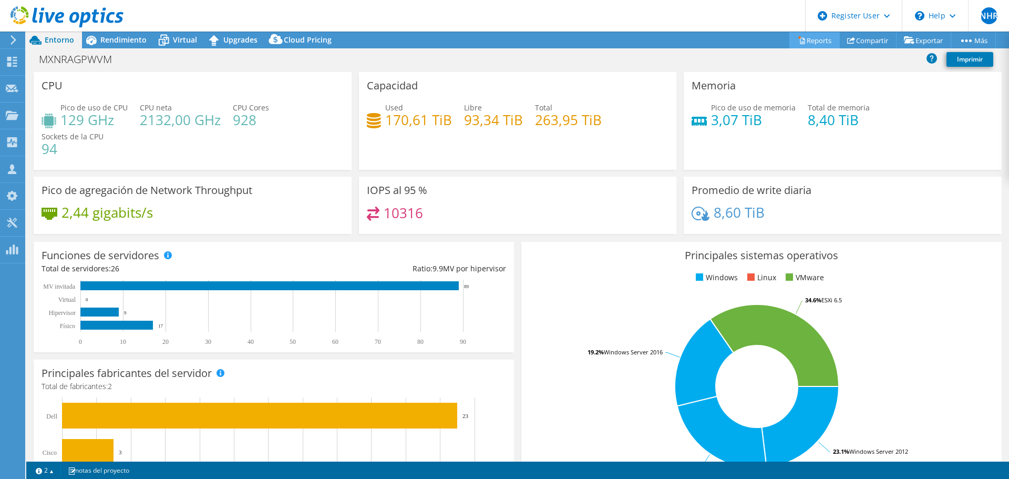
click at [810, 43] on link "Reports" at bounding box center [815, 40] width 50 height 16
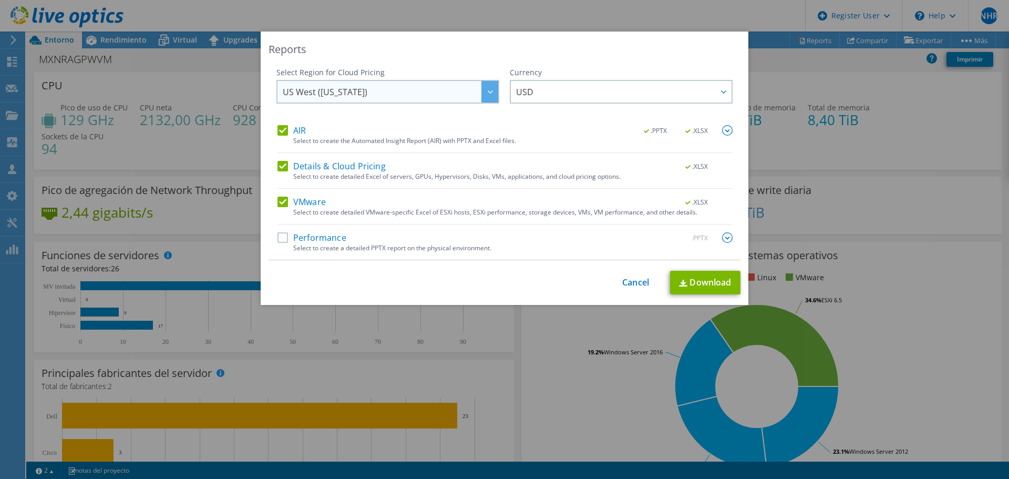
click at [458, 98] on span "US West (California)" at bounding box center [391, 92] width 216 height 22
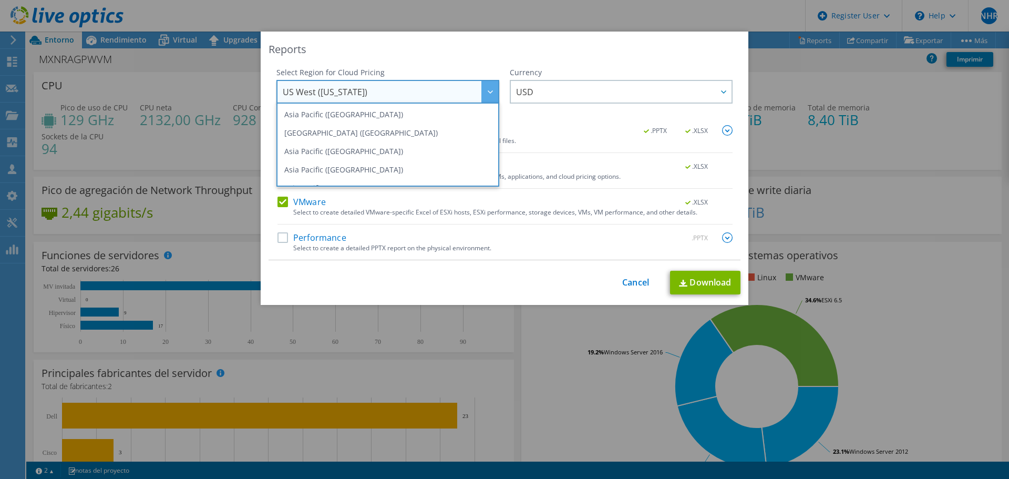
click at [459, 94] on span "US West (California)" at bounding box center [391, 92] width 216 height 22
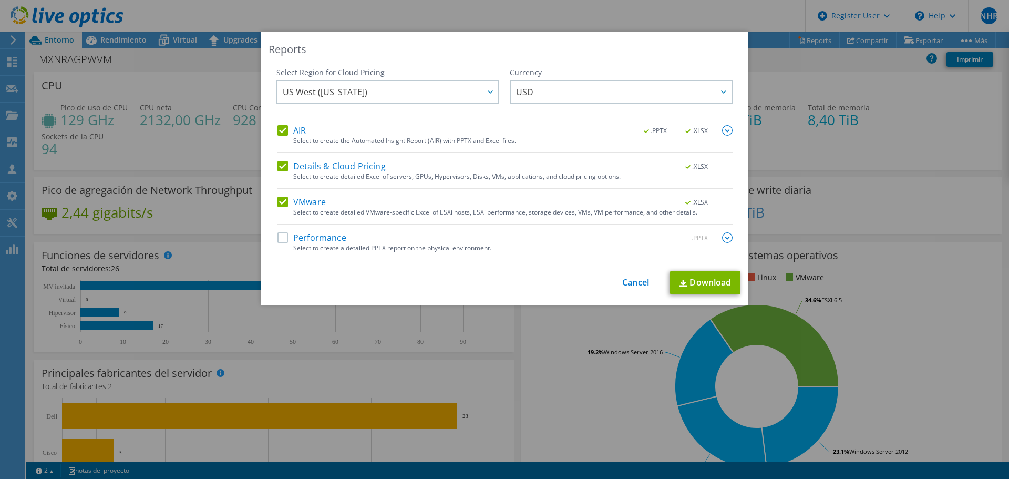
click at [280, 236] on label "Performance" at bounding box center [312, 237] width 69 height 11
click at [0, 0] on input "Performance" at bounding box center [0, 0] width 0 height 0
click at [722, 236] on img at bounding box center [727, 237] width 11 height 11
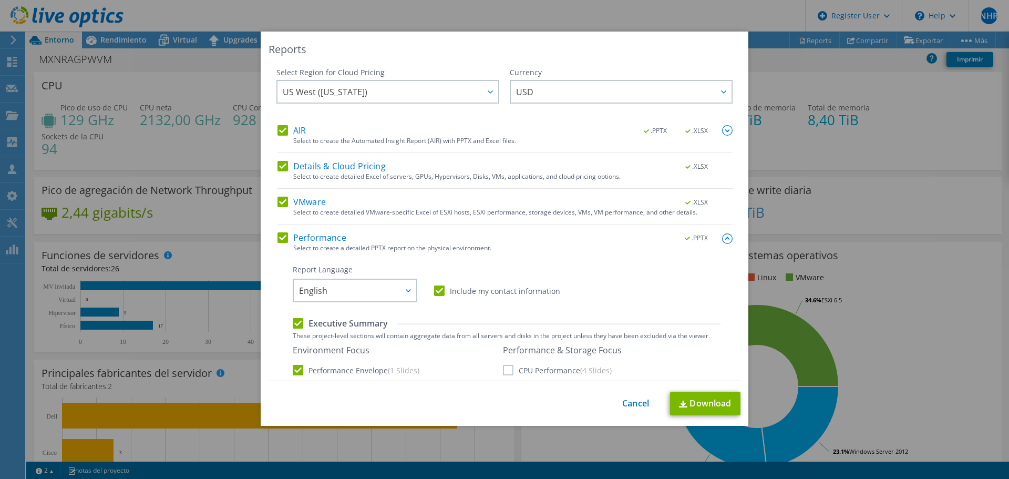
click at [722, 236] on img at bounding box center [727, 238] width 11 height 11
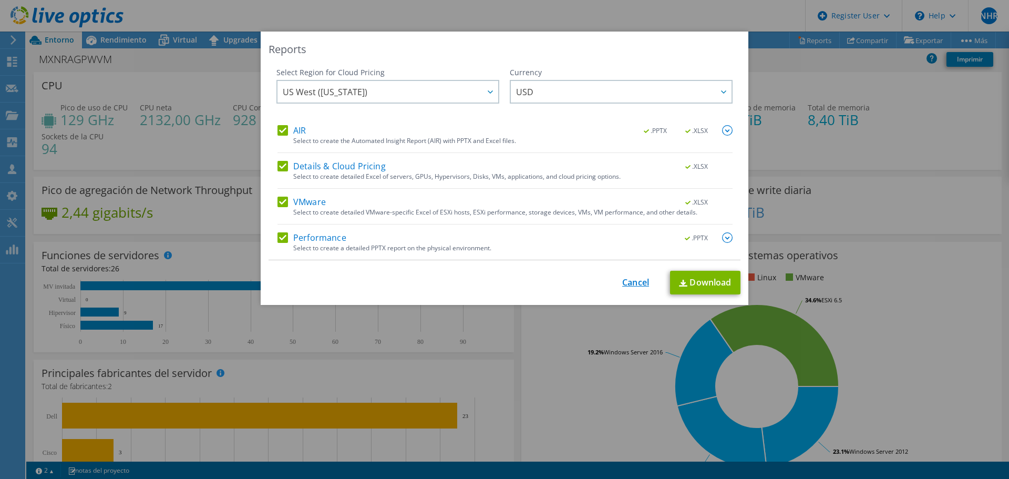
click at [627, 283] on link "Cancel" at bounding box center [635, 283] width 27 height 10
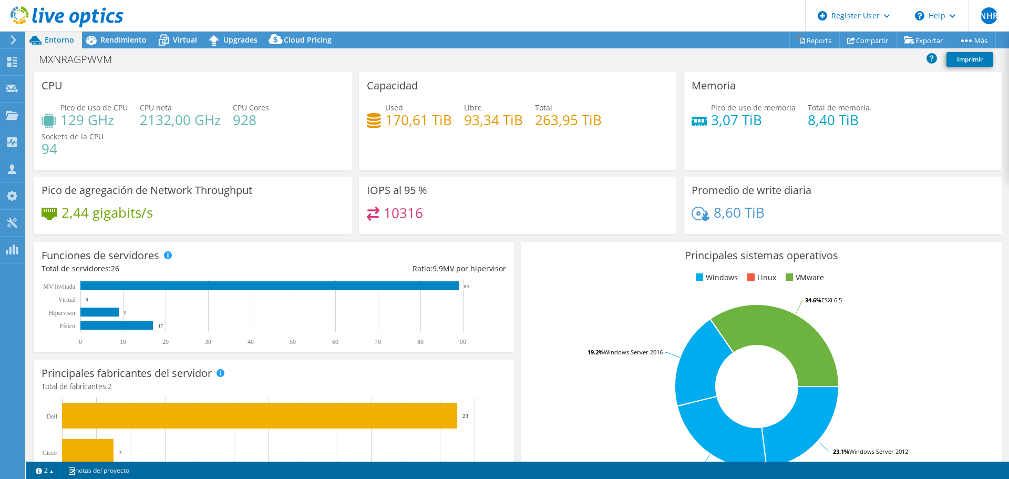
click at [38, 13] on icon at bounding box center [67, 17] width 113 height 22
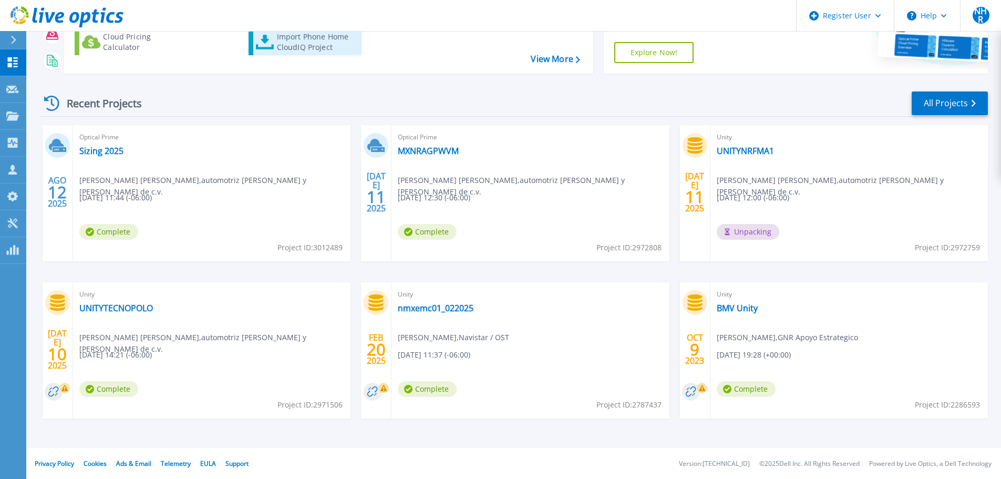
scroll to position [148, 0]
click at [755, 154] on link "UNITYNRFMA1" at bounding box center [745, 150] width 57 height 11
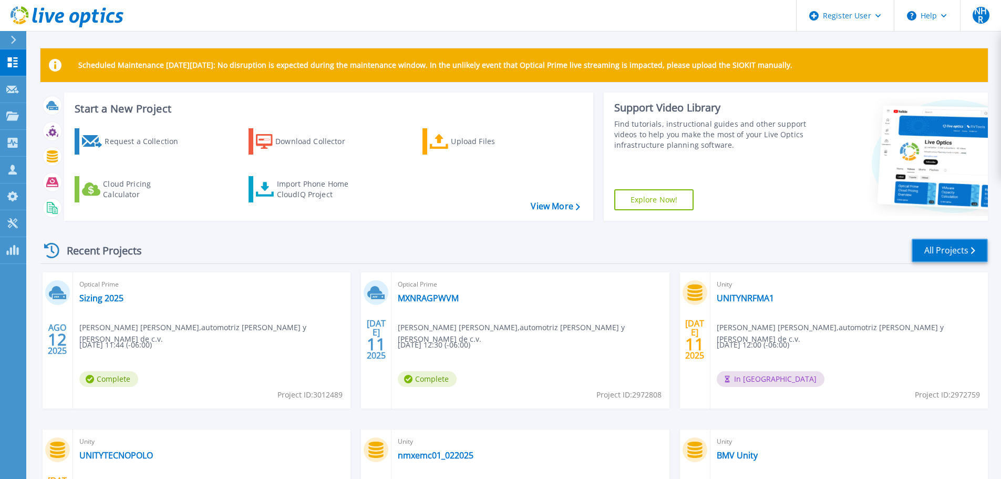
click at [962, 255] on link "All Projects" at bounding box center [950, 251] width 76 height 24
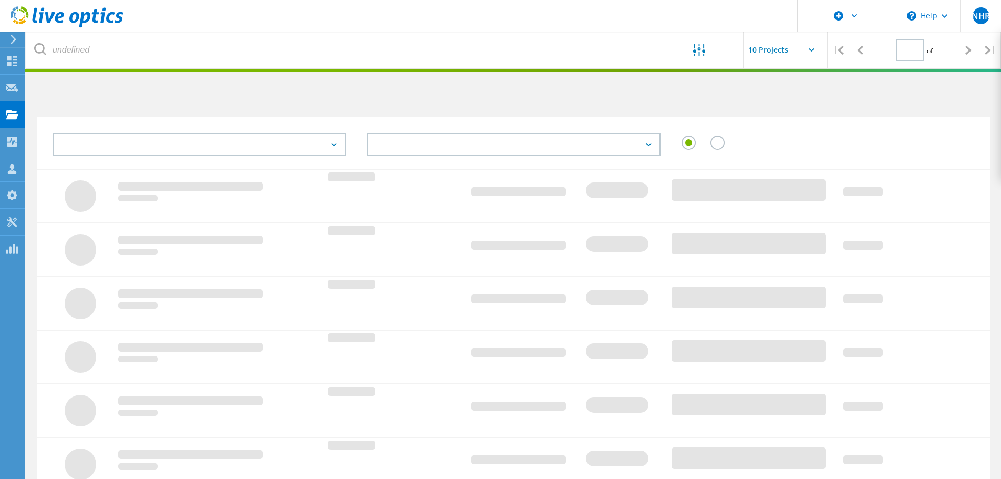
type input "1"
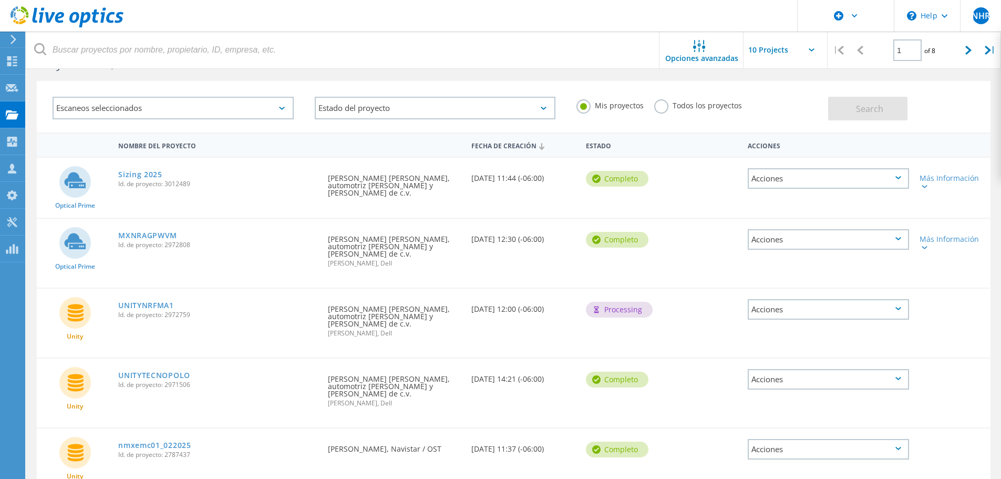
scroll to position [53, 0]
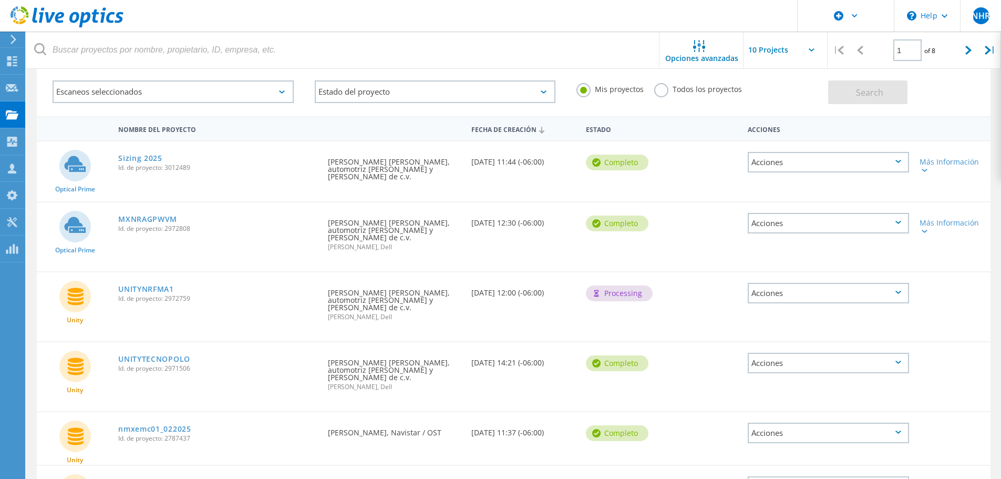
click at [76, 22] on use at bounding box center [67, 16] width 113 height 21
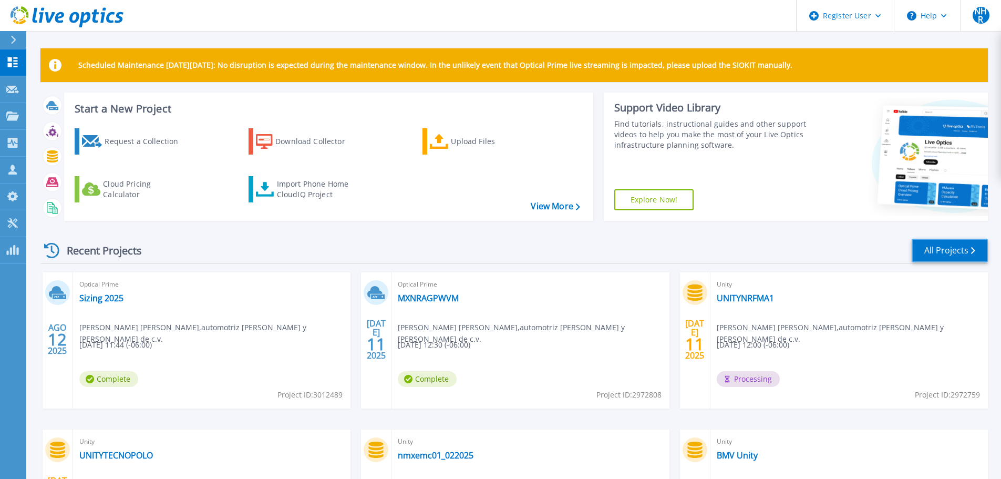
click at [955, 245] on link "All Projects" at bounding box center [950, 251] width 76 height 24
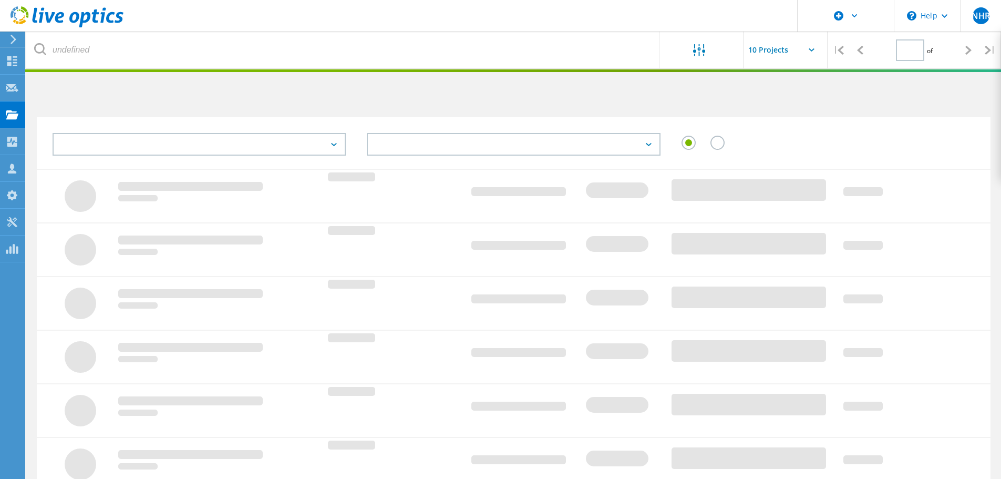
type input "1"
